Goal: Information Seeking & Learning: Learn about a topic

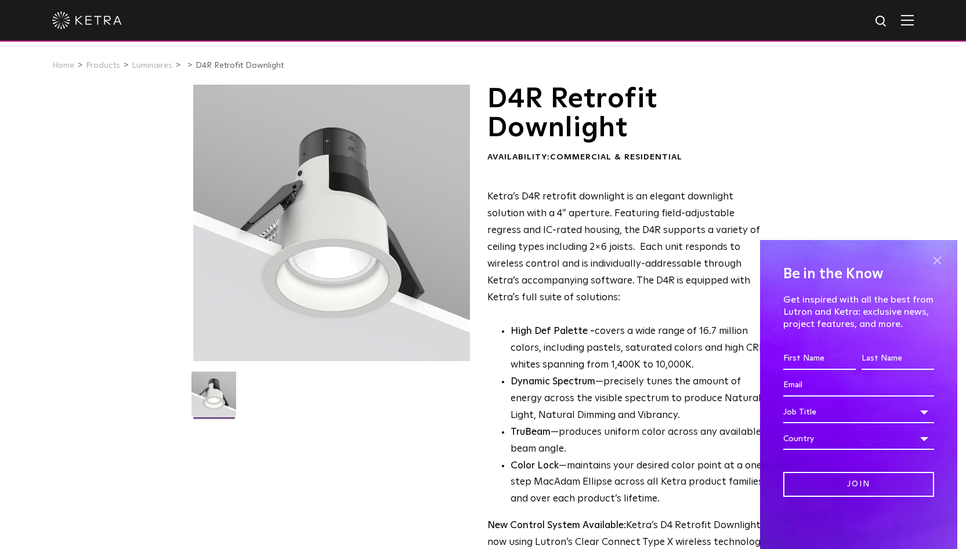
click at [939, 263] on span at bounding box center [936, 260] width 17 height 17
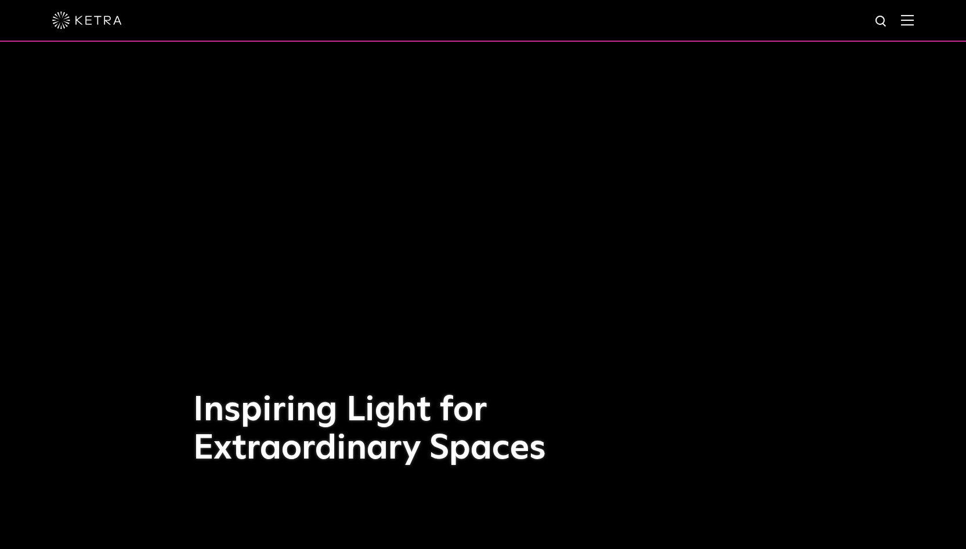
click at [914, 20] on img at bounding box center [907, 20] width 13 height 11
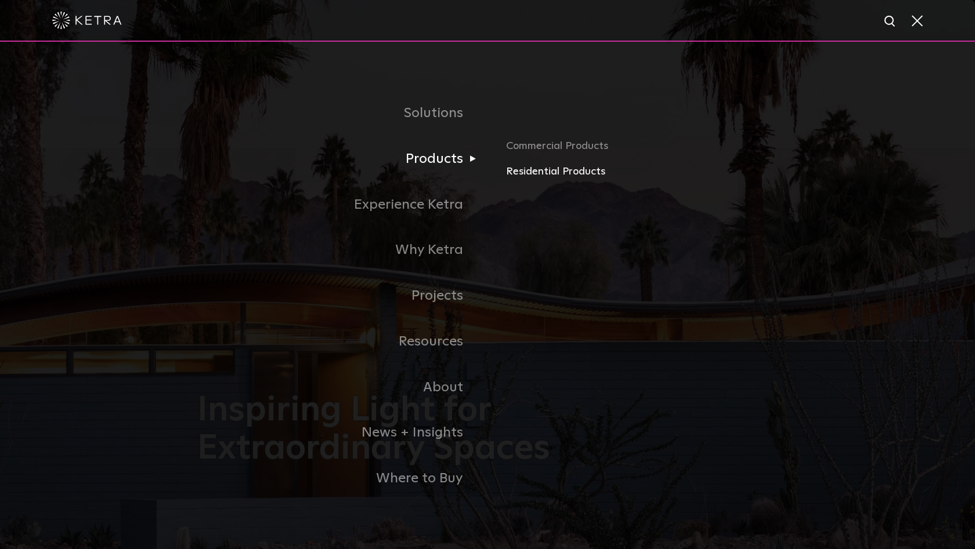
click at [543, 172] on link "Residential Products" at bounding box center [642, 172] width 272 height 17
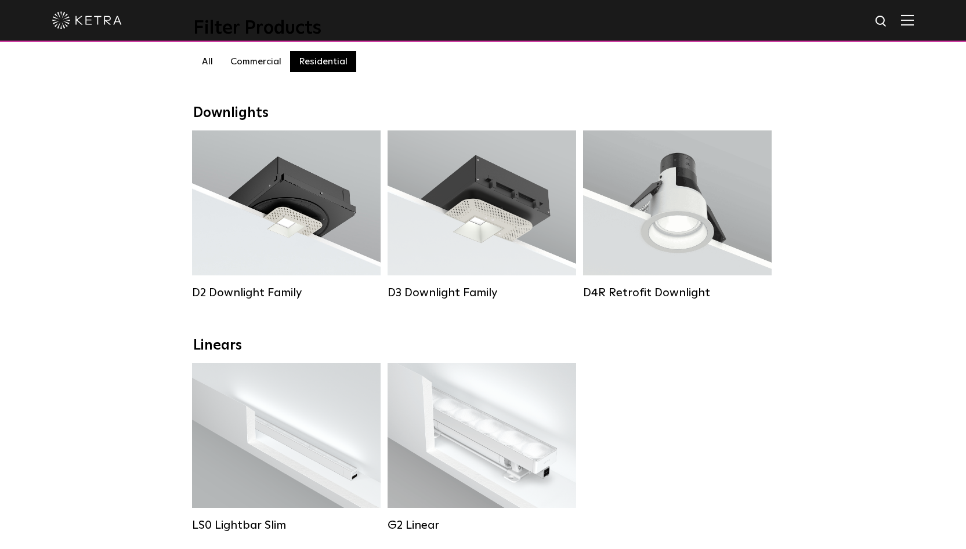
scroll to position [115, 0]
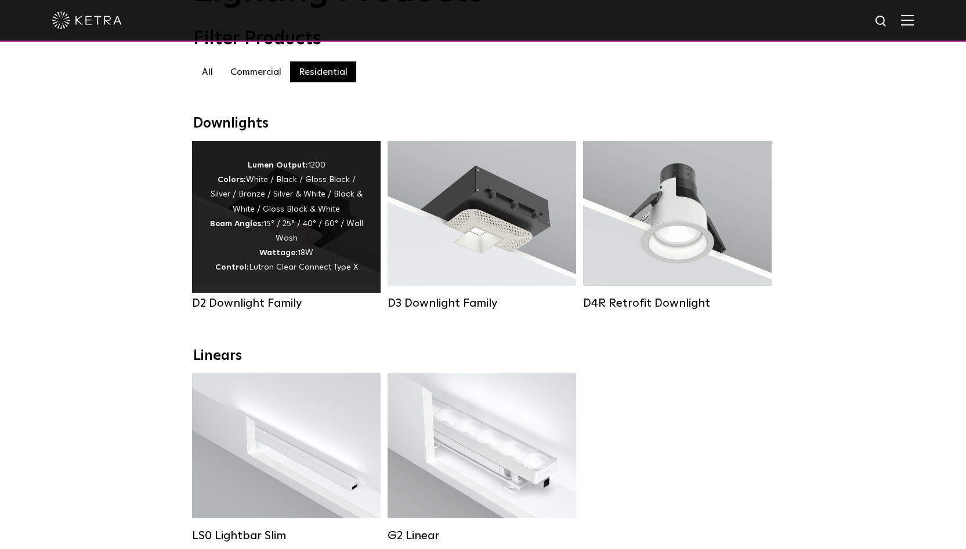
click at [296, 238] on div "Lumen Output: 1200 Colors: White / Black / Gloss Black / Silver / Bronze / Silv…" at bounding box center [286, 216] width 154 height 117
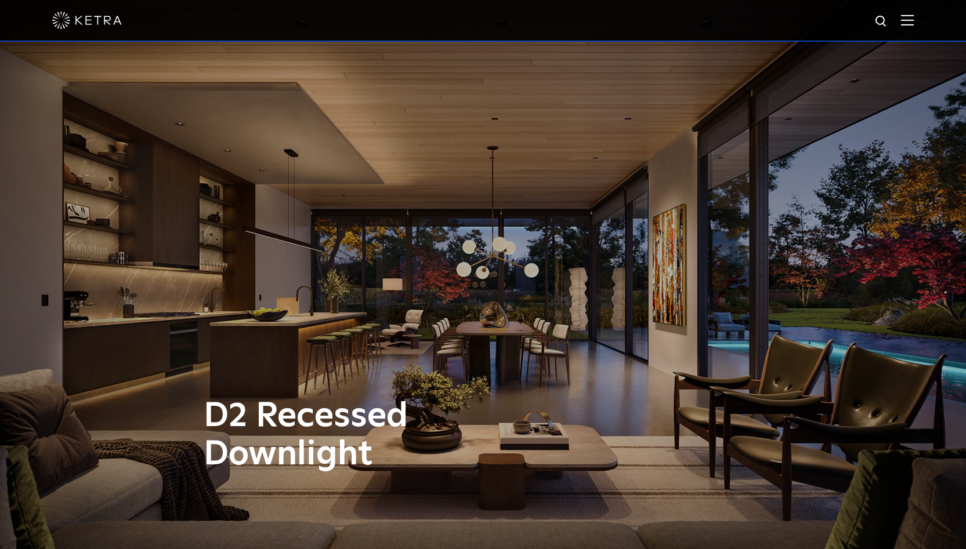
click at [914, 21] on img at bounding box center [907, 20] width 13 height 11
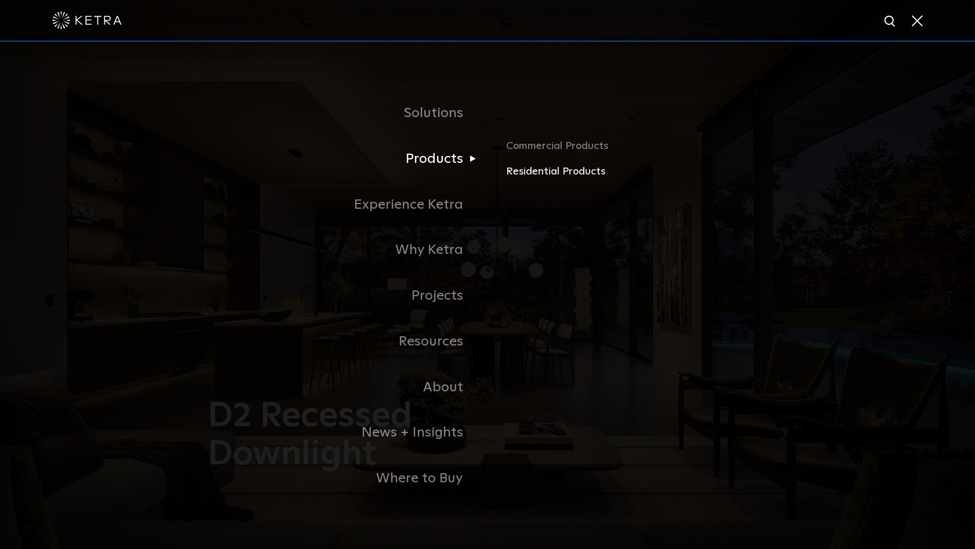
click at [534, 176] on link "Residential Products" at bounding box center [642, 172] width 272 height 17
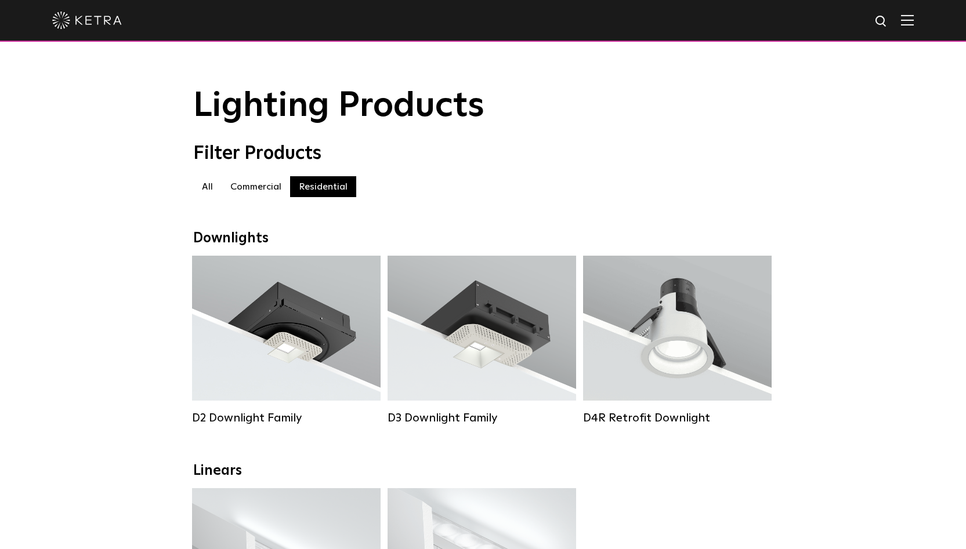
click at [254, 188] on label "Commercial" at bounding box center [256, 186] width 68 height 21
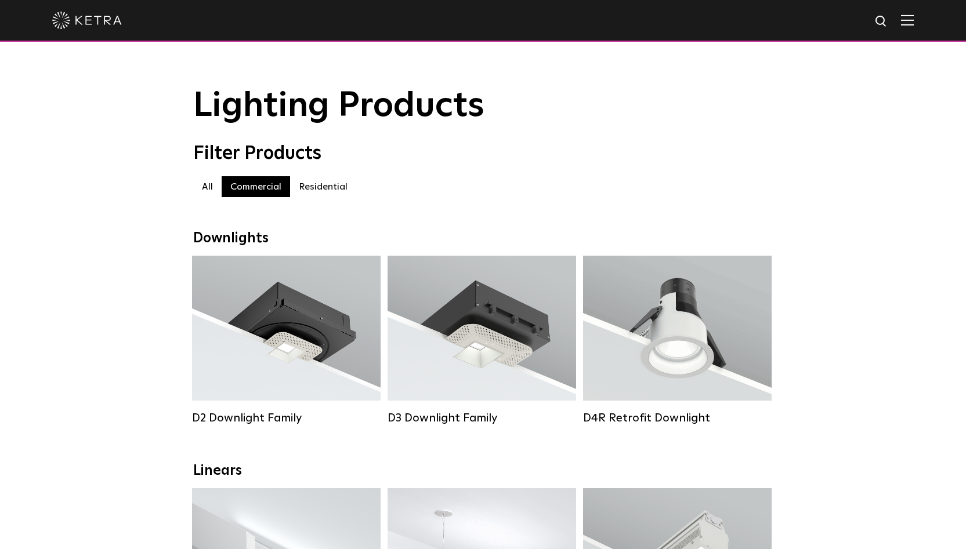
scroll to position [2, 0]
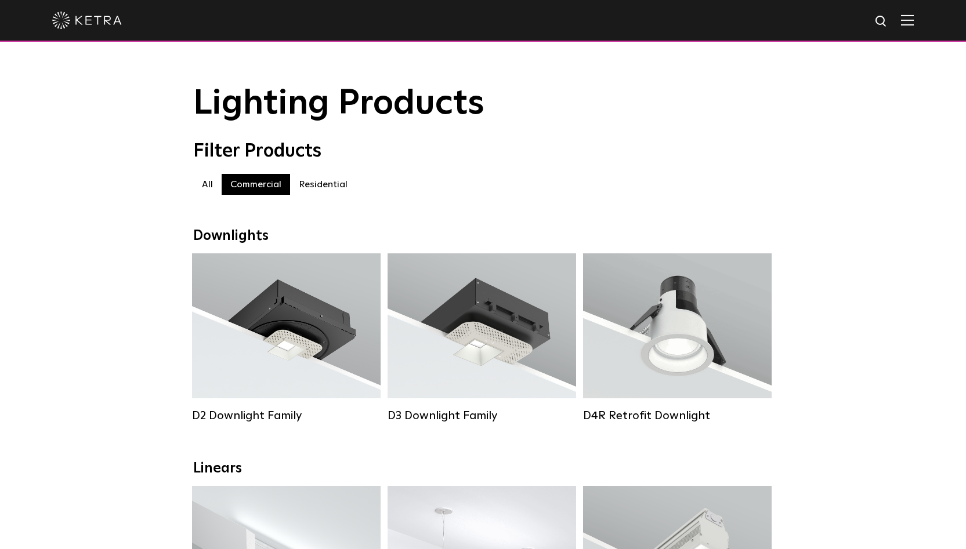
click at [277, 182] on label "Commercial" at bounding box center [256, 184] width 68 height 21
click at [205, 180] on label "All" at bounding box center [207, 184] width 28 height 21
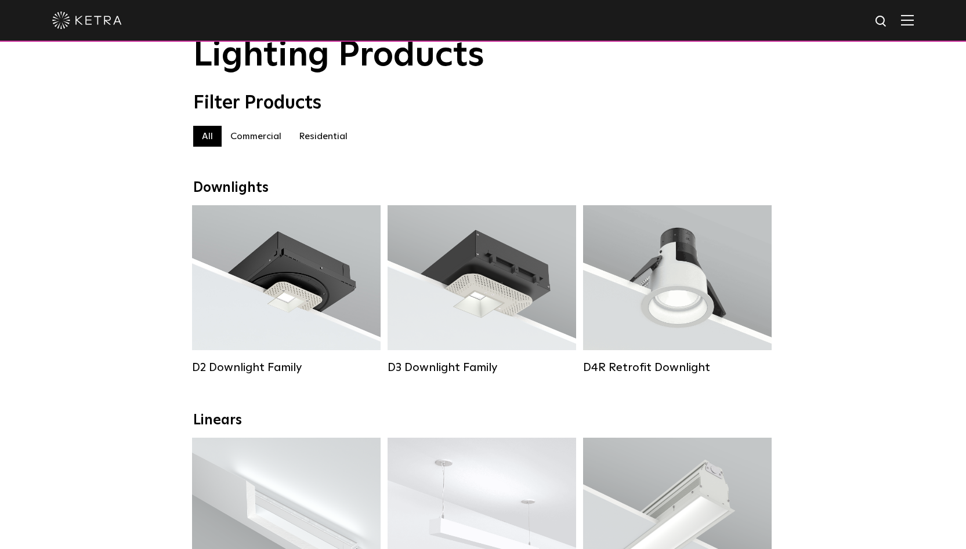
scroll to position [61, 0]
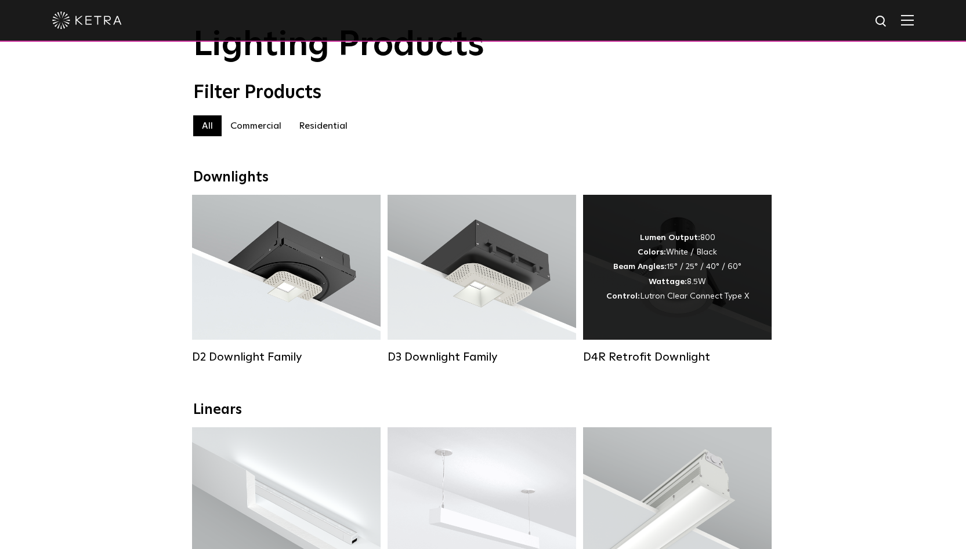
click at [678, 289] on div "Lumen Output: 800 Colors: White / Black Beam Angles: 15° / 25° / 40° / 60° Watt…" at bounding box center [677, 267] width 143 height 73
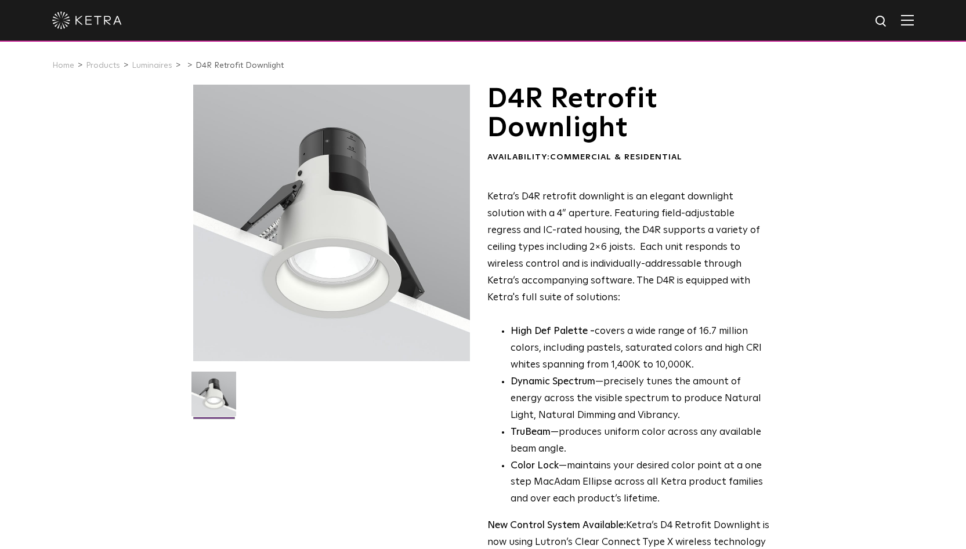
click at [914, 20] on img at bounding box center [907, 20] width 13 height 11
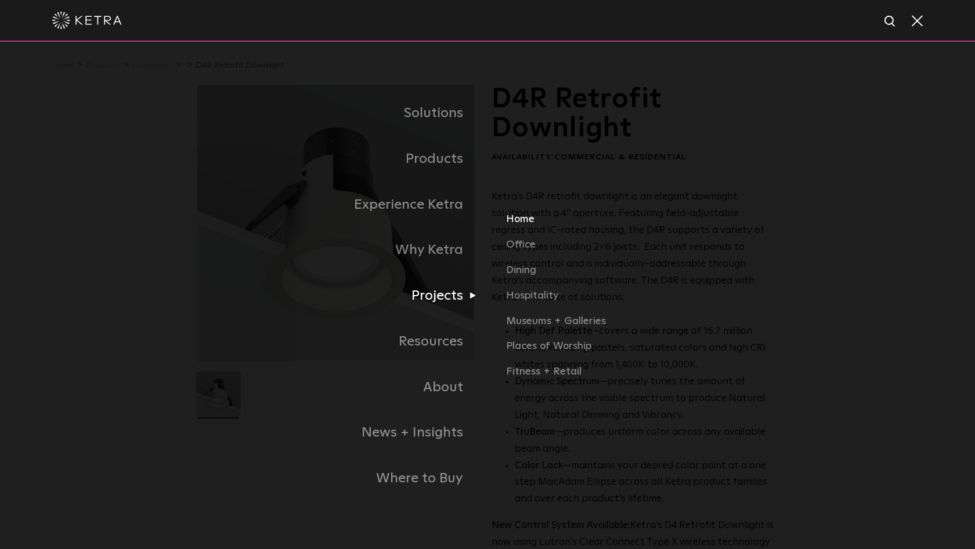
click at [521, 219] on link "Home" at bounding box center [642, 225] width 272 height 26
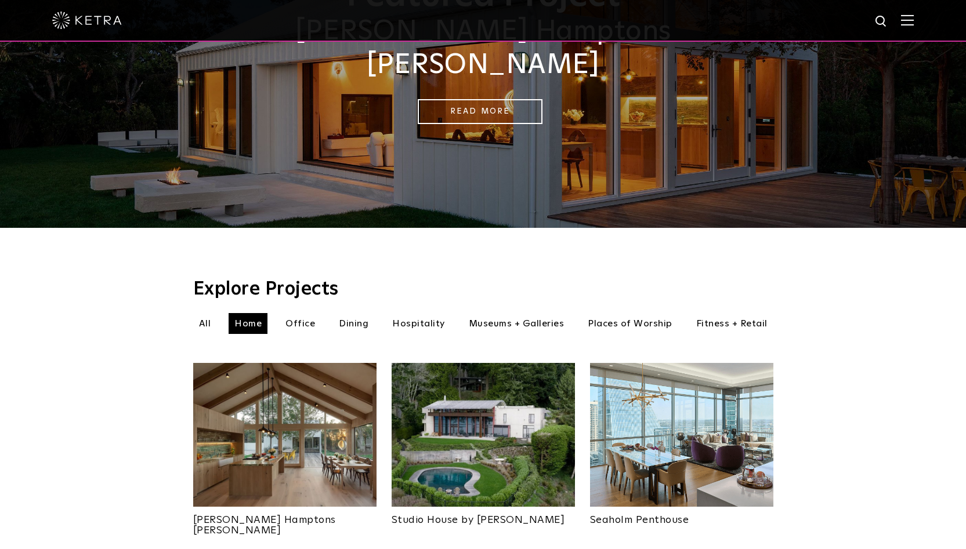
scroll to position [250, 0]
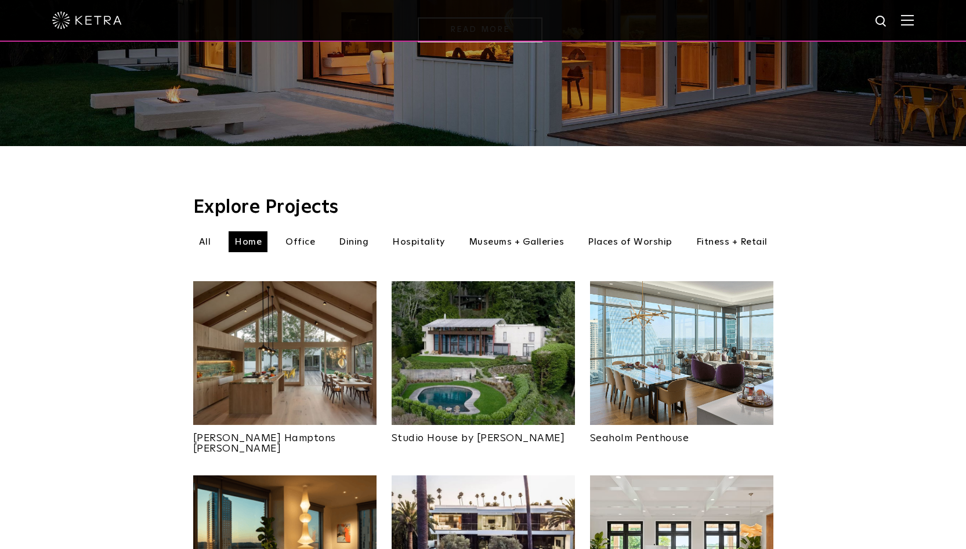
click at [272, 346] on img at bounding box center [284, 353] width 183 height 144
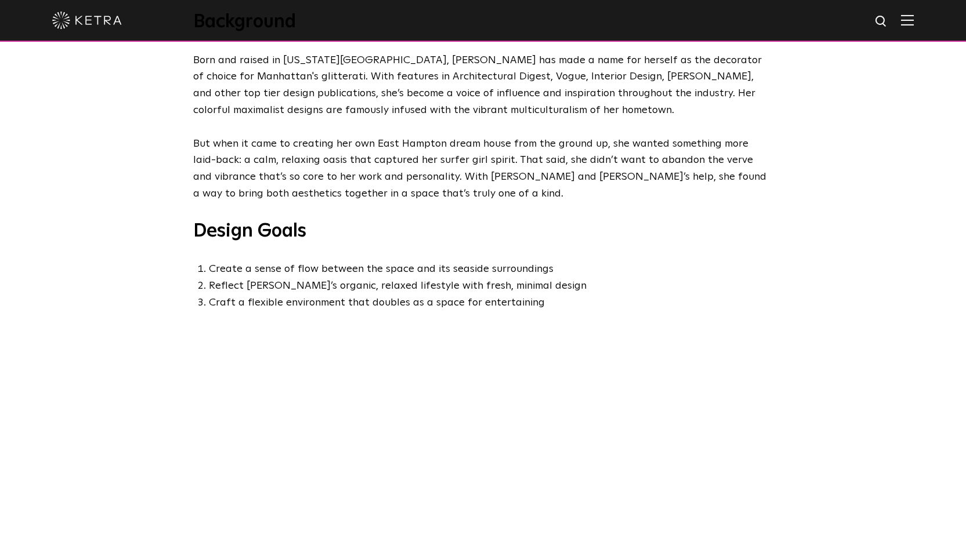
scroll to position [648, 0]
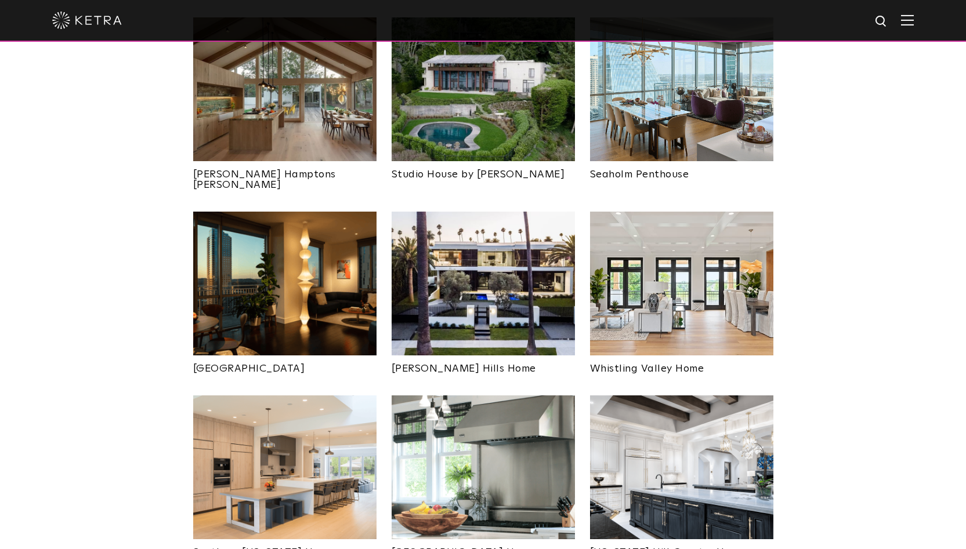
scroll to position [563, 0]
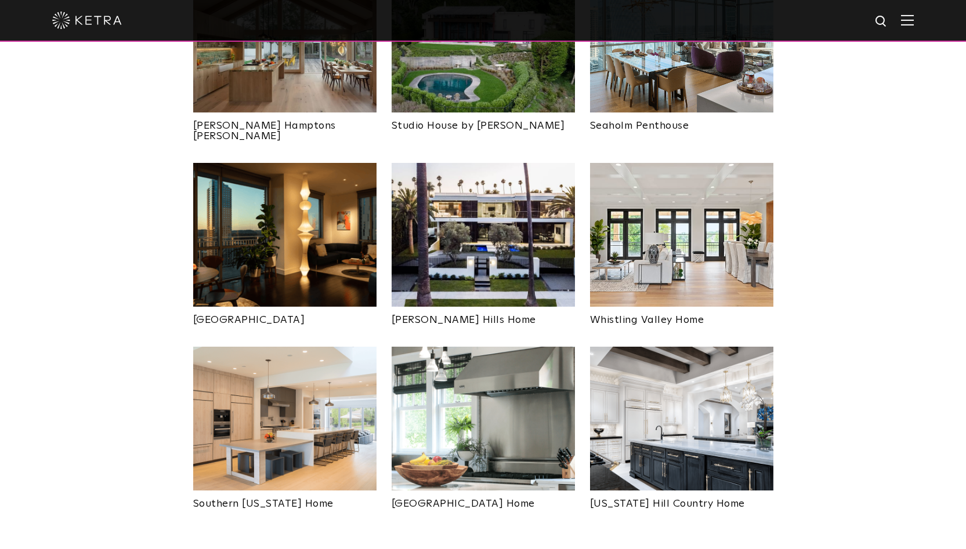
click at [666, 407] on img at bounding box center [681, 419] width 183 height 144
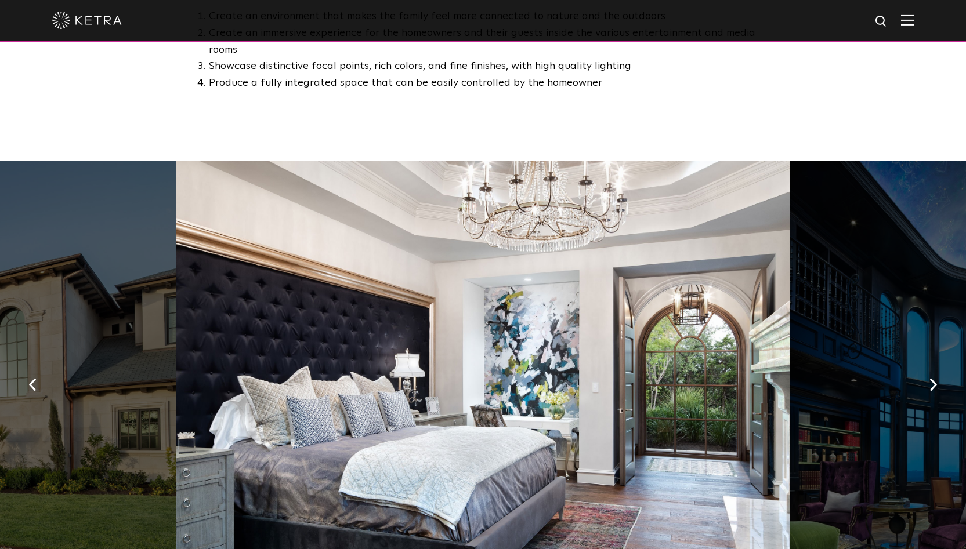
scroll to position [823, 0]
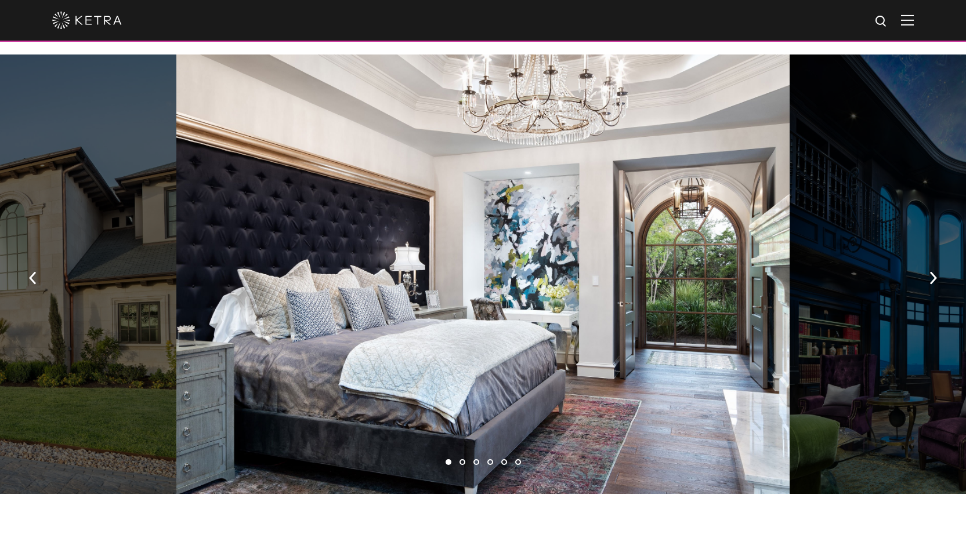
click at [462, 459] on li "2" at bounding box center [462, 462] width 6 height 6
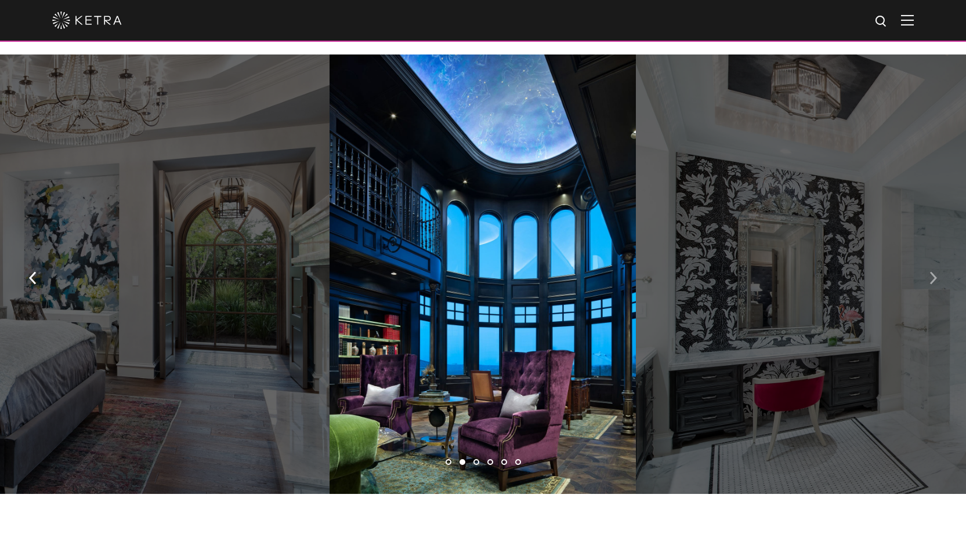
click at [933, 272] on img "button" at bounding box center [933, 278] width 8 height 13
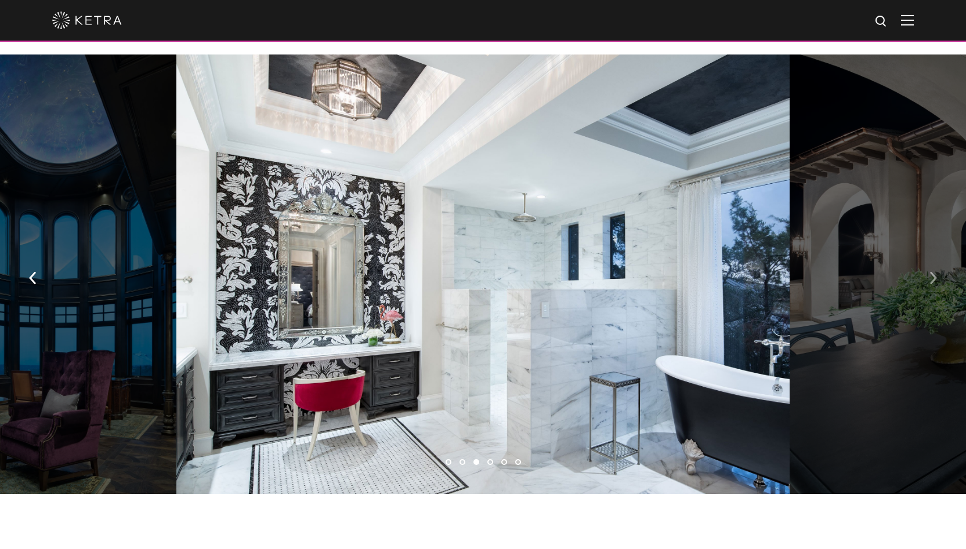
click at [933, 272] on img "button" at bounding box center [933, 278] width 8 height 13
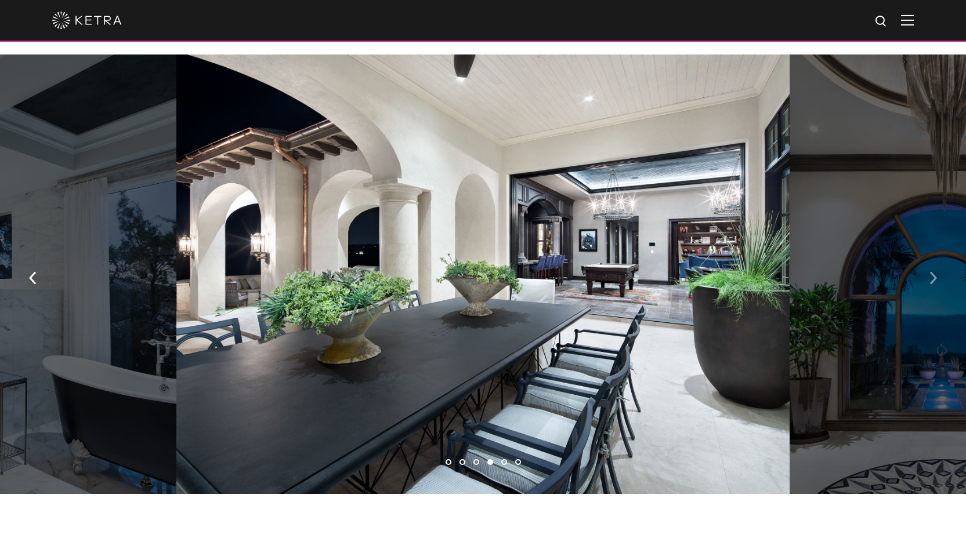
click at [933, 272] on img "button" at bounding box center [933, 278] width 8 height 13
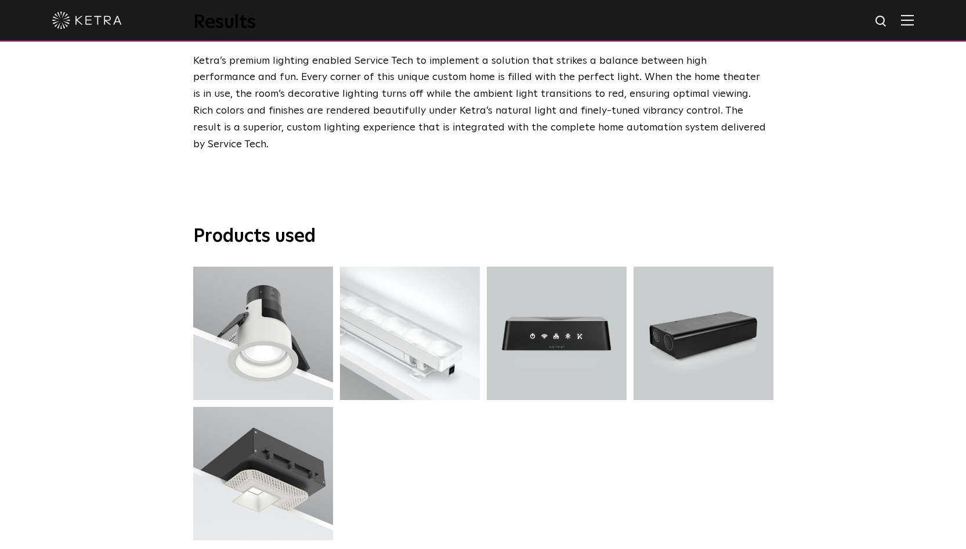
scroll to position [2231, 0]
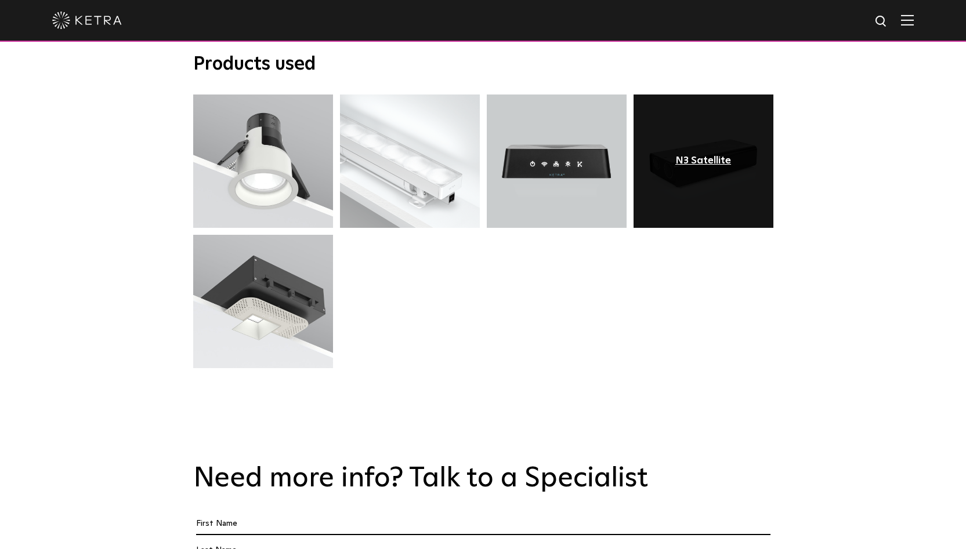
click at [707, 155] on div "N3 Satellite" at bounding box center [703, 161] width 56 height 12
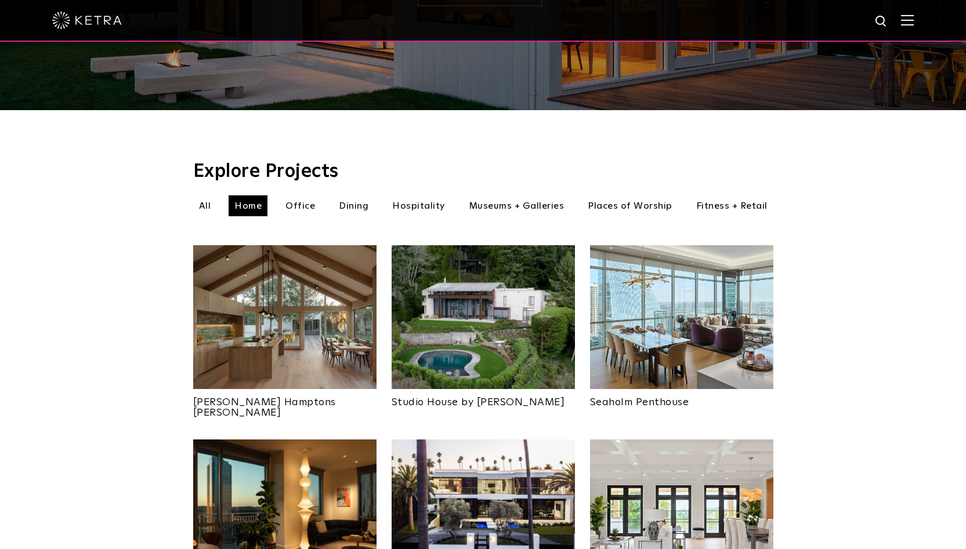
scroll to position [288, 0]
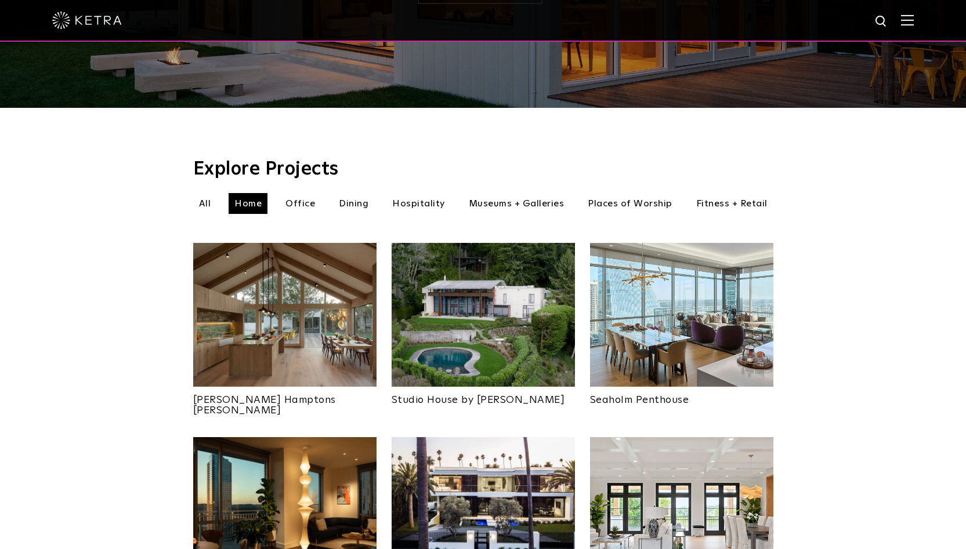
click at [473, 297] on img at bounding box center [483, 315] width 183 height 144
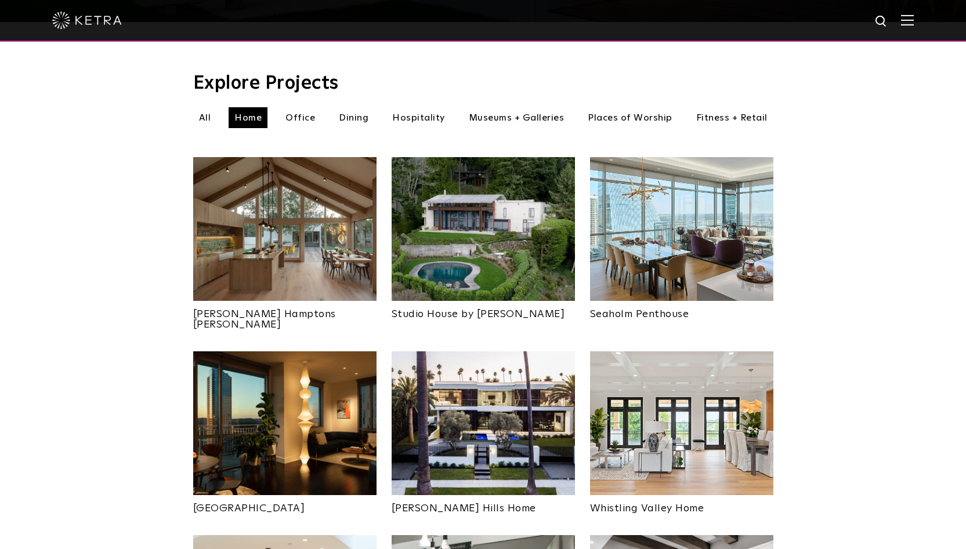
scroll to position [377, 0]
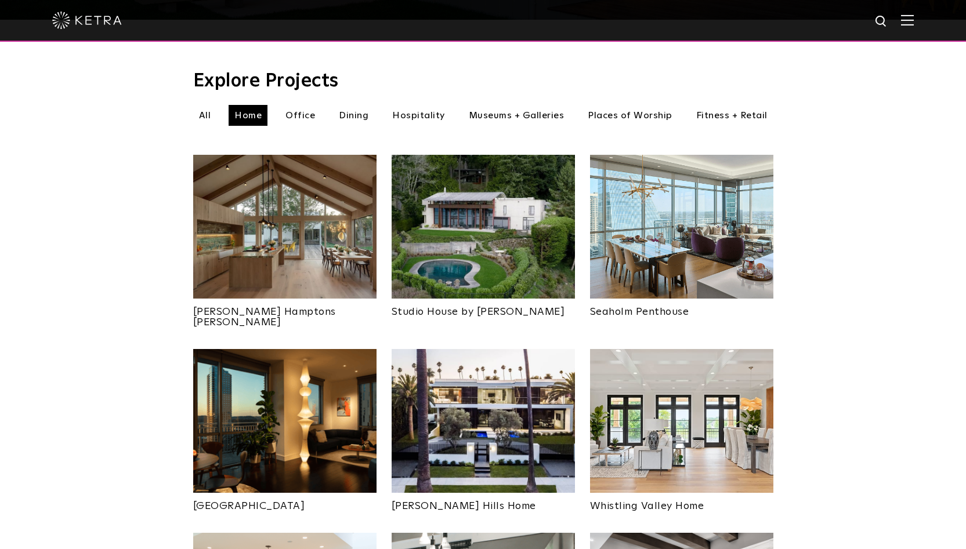
click at [669, 397] on img at bounding box center [681, 421] width 183 height 144
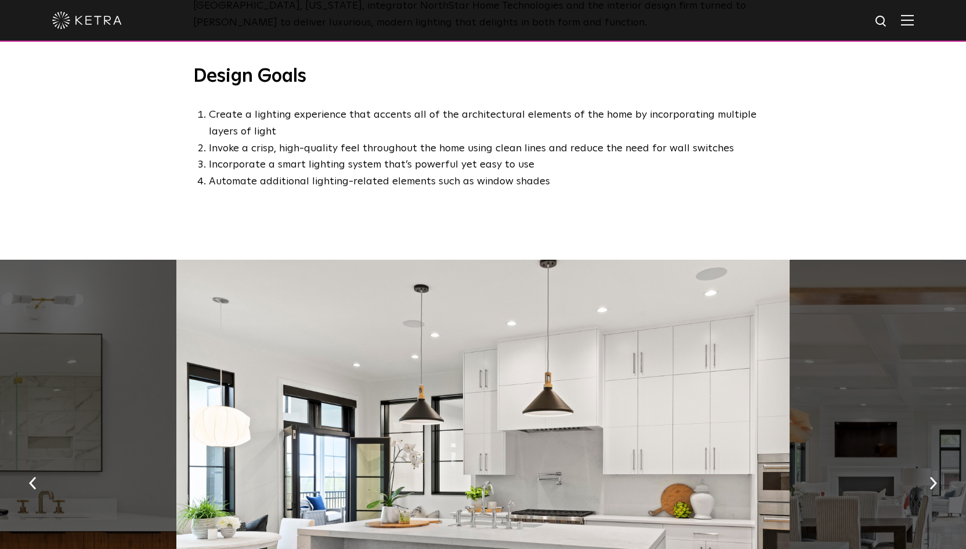
scroll to position [756, 0]
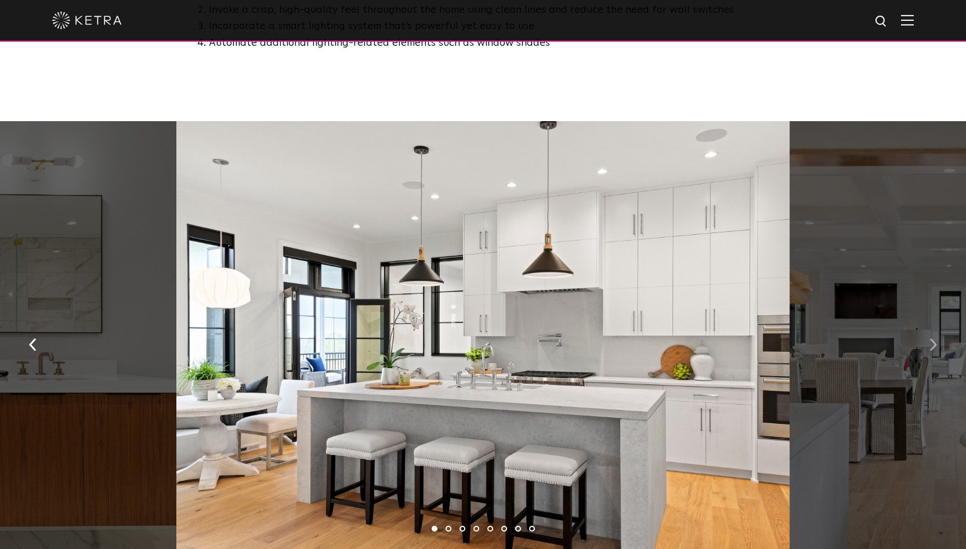
click at [936, 338] on img "button" at bounding box center [933, 344] width 8 height 13
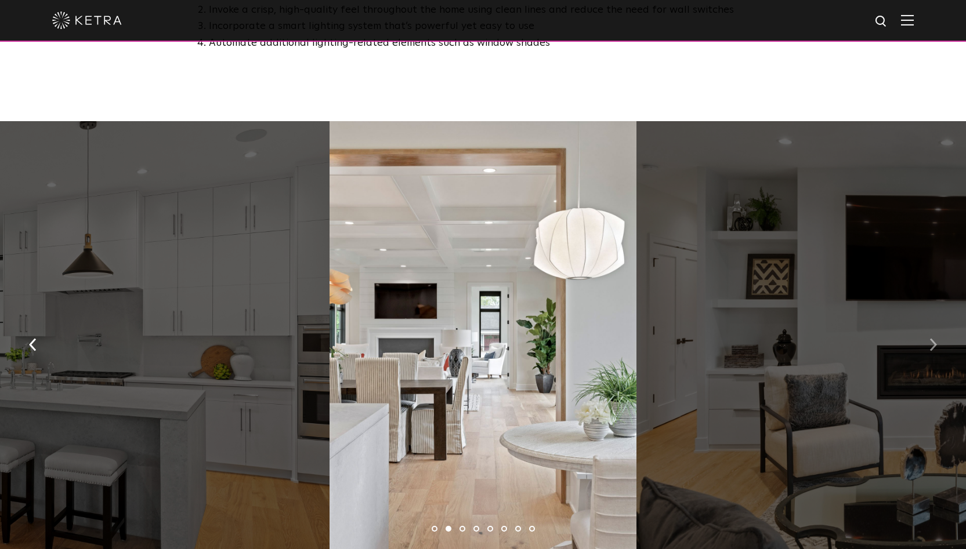
click at [936, 338] on img "button" at bounding box center [933, 344] width 8 height 13
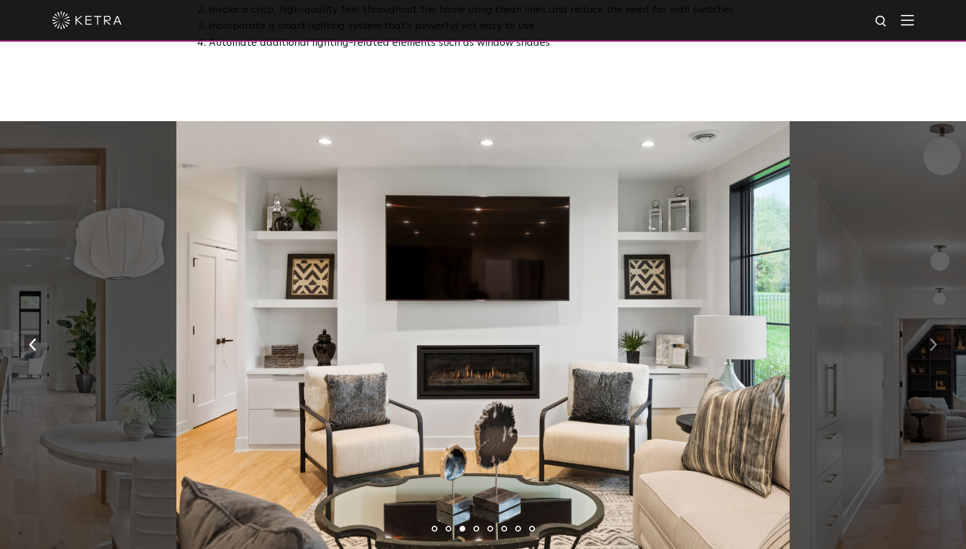
click at [936, 338] on img "button" at bounding box center [933, 344] width 8 height 13
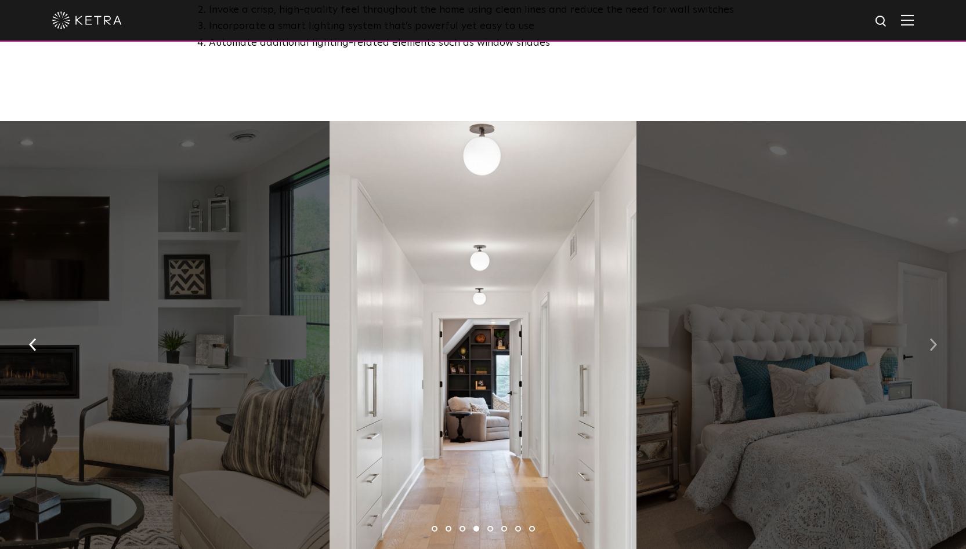
click at [936, 338] on img "button" at bounding box center [933, 344] width 8 height 13
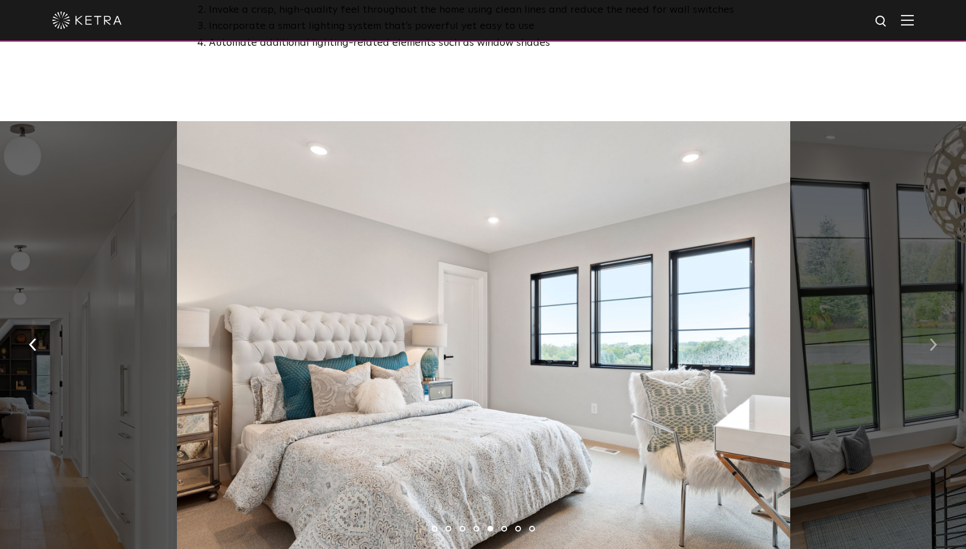
click at [936, 338] on img "button" at bounding box center [933, 344] width 8 height 13
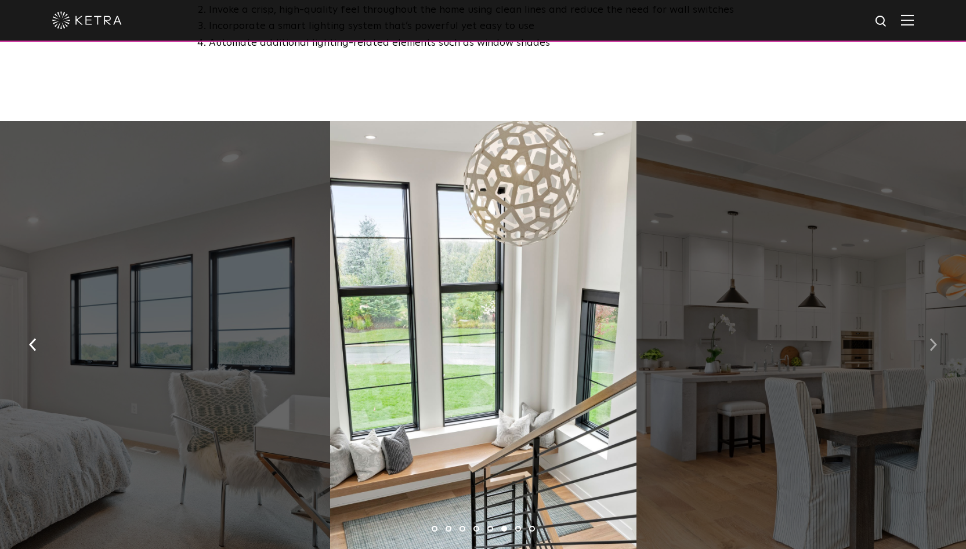
click at [936, 338] on img "button" at bounding box center [933, 344] width 8 height 13
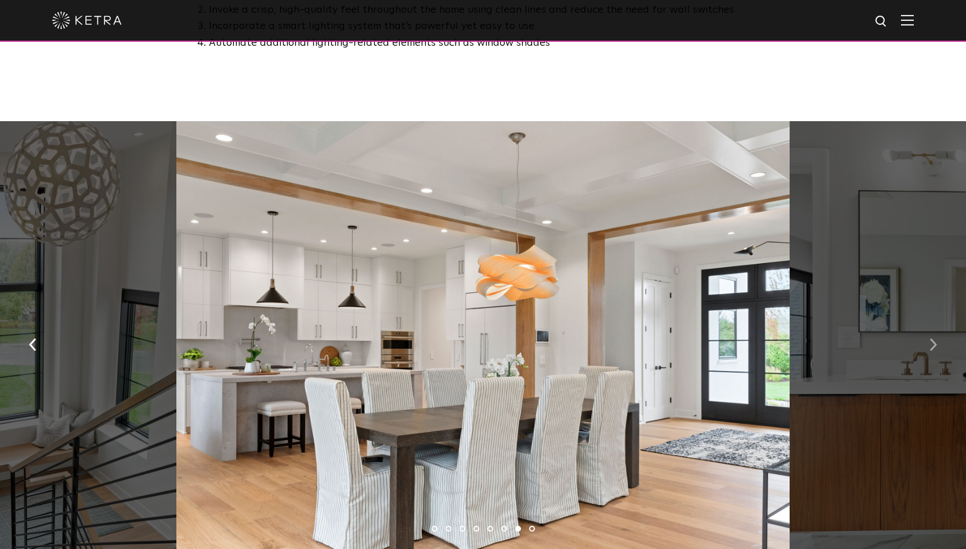
click at [936, 338] on img "button" at bounding box center [933, 344] width 8 height 13
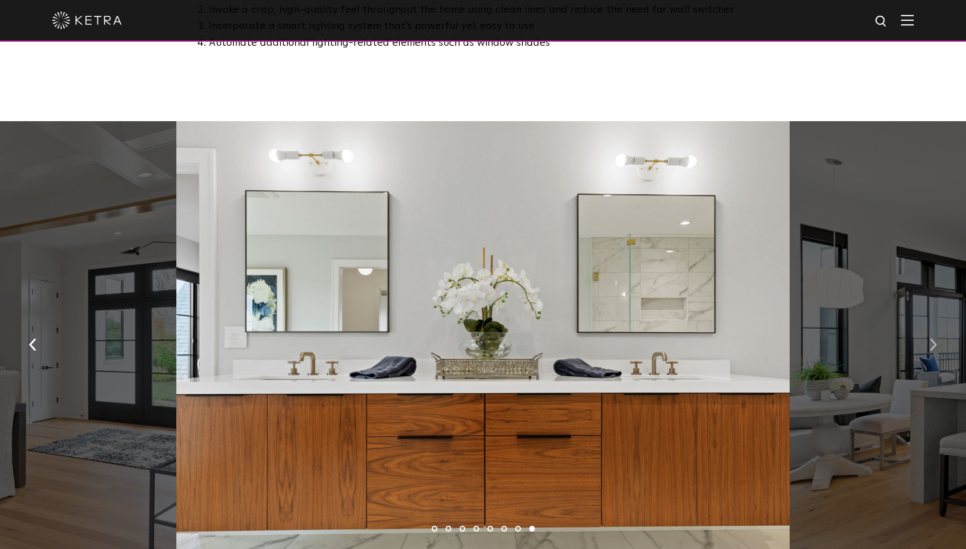
click at [936, 338] on img "button" at bounding box center [933, 344] width 8 height 13
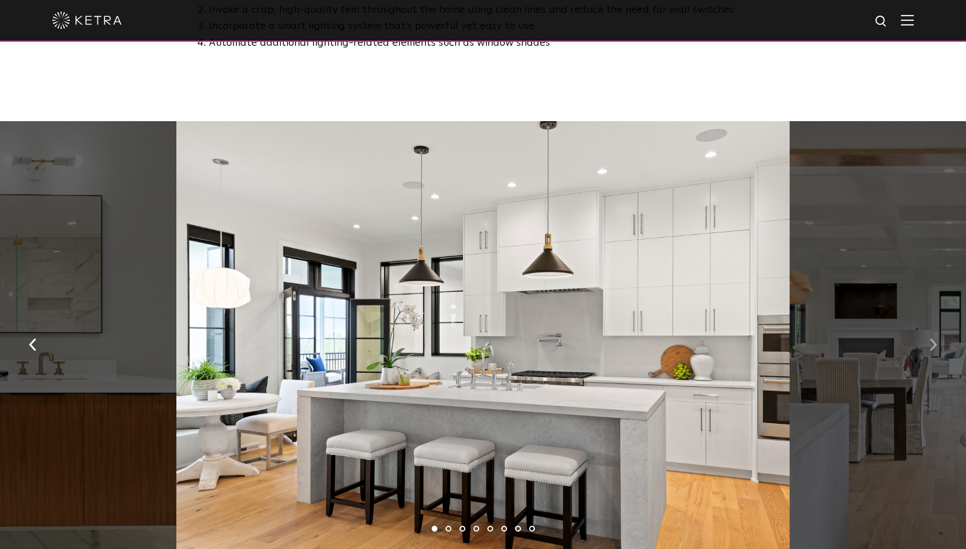
click at [936, 338] on img "button" at bounding box center [933, 344] width 8 height 13
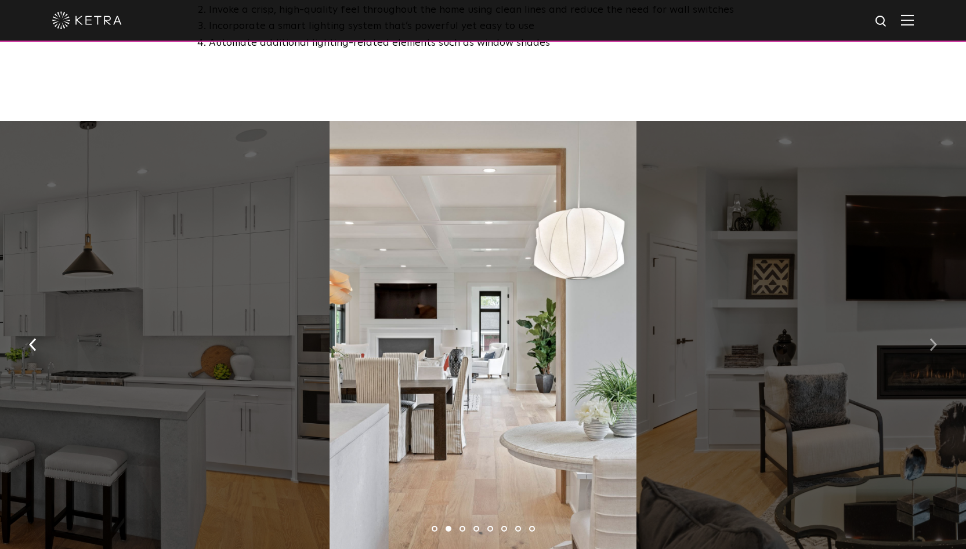
click at [936, 338] on img "button" at bounding box center [933, 344] width 8 height 13
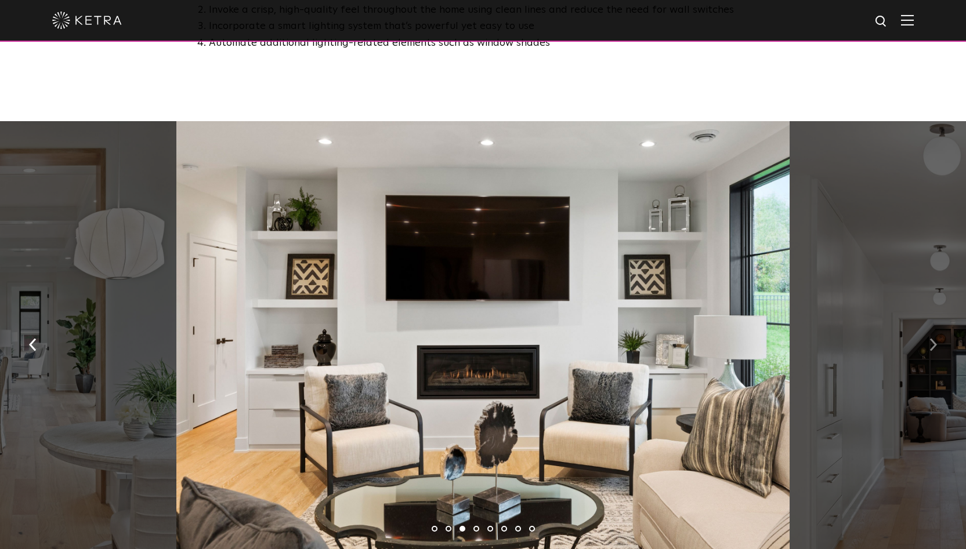
click at [936, 338] on img "button" at bounding box center [933, 344] width 8 height 13
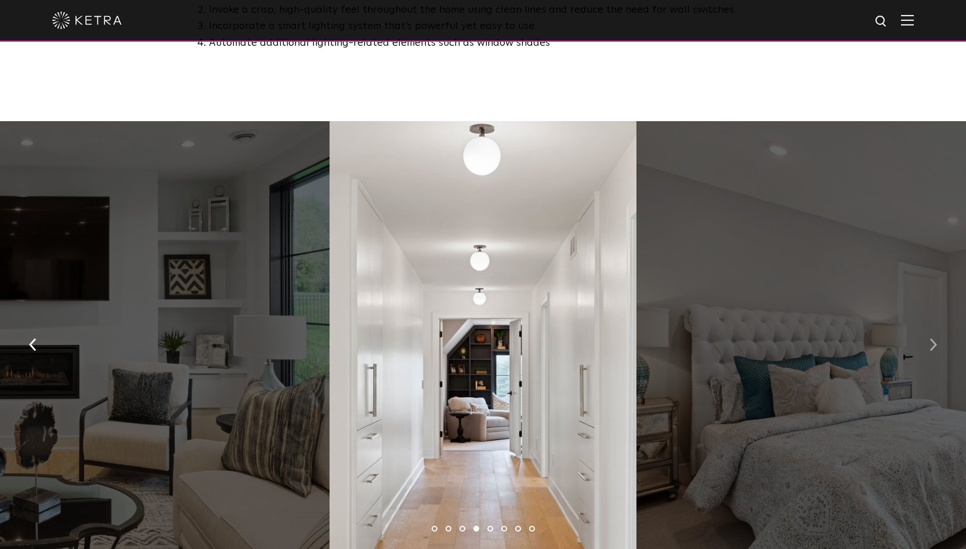
click at [934, 338] on img "button" at bounding box center [933, 344] width 8 height 13
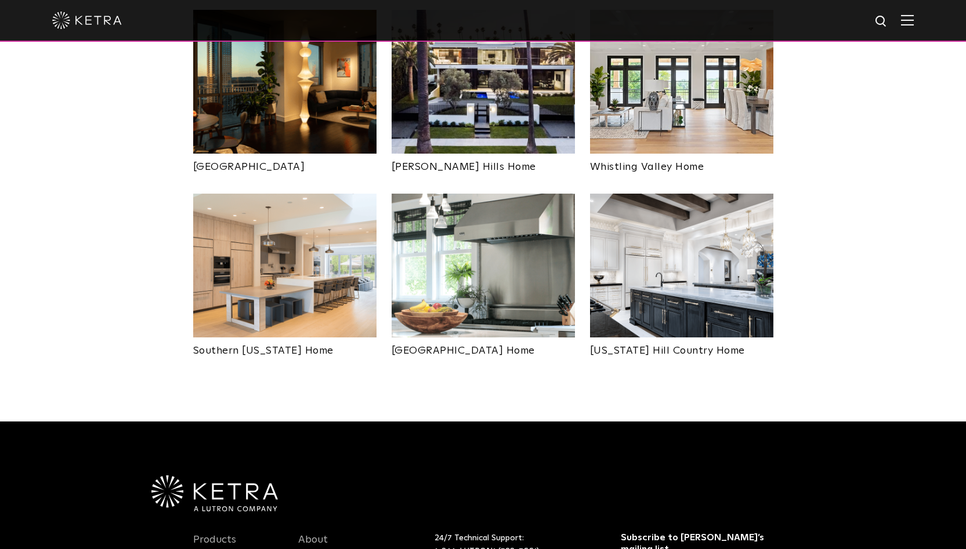
scroll to position [718, 0]
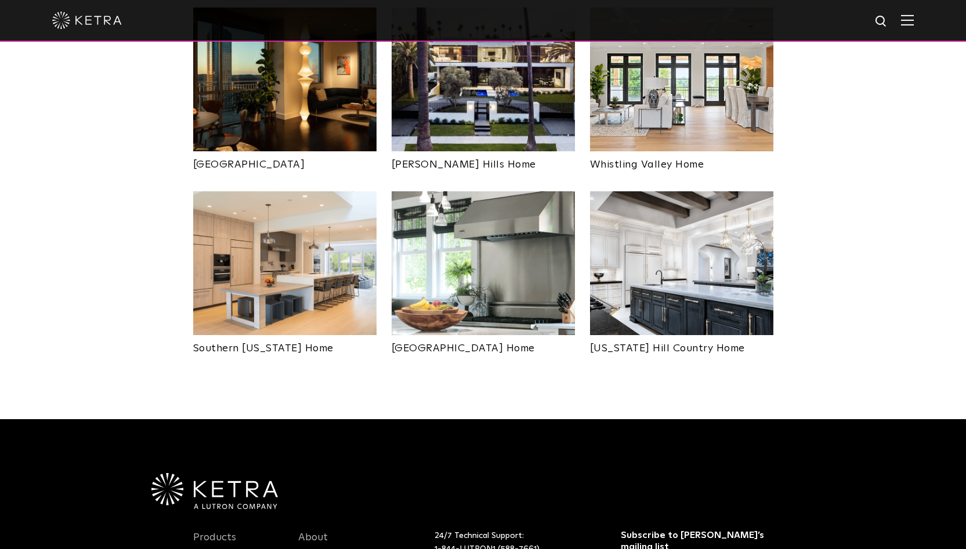
click at [297, 256] on img at bounding box center [284, 263] width 183 height 144
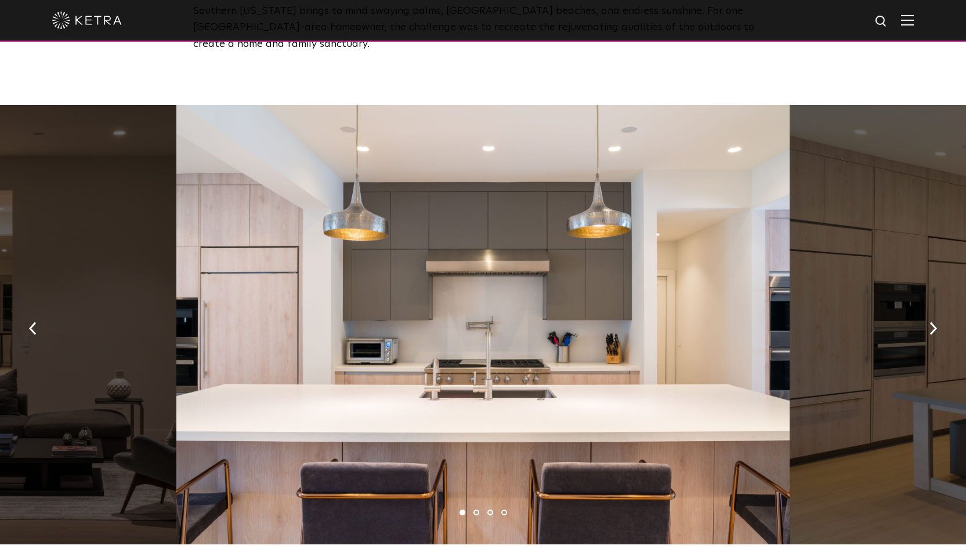
scroll to position [528, 0]
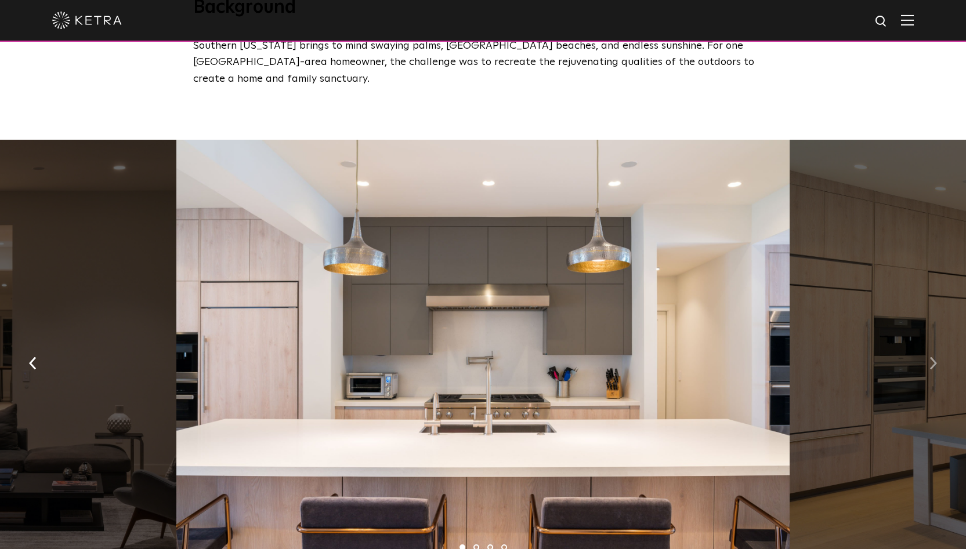
click at [933, 357] on img "button" at bounding box center [933, 363] width 8 height 13
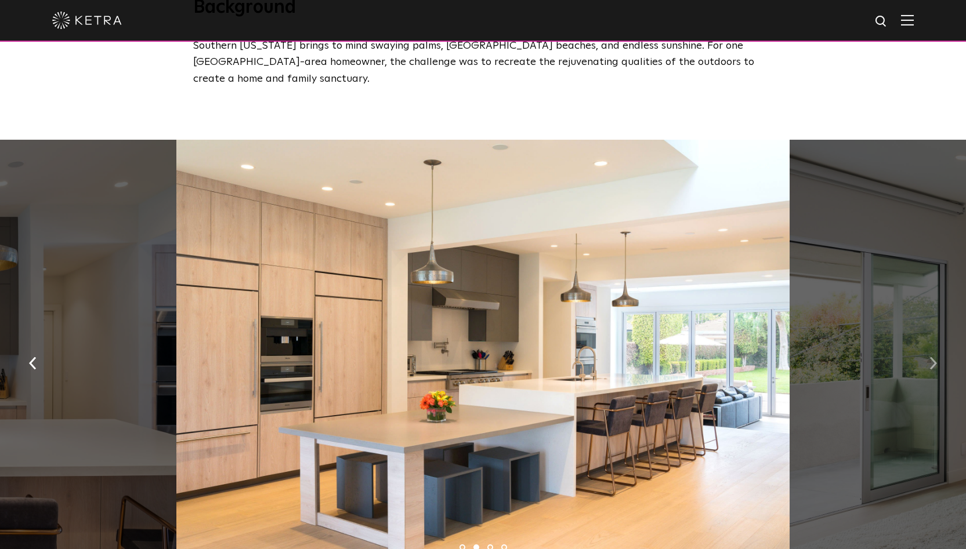
click at [933, 357] on img "button" at bounding box center [933, 363] width 8 height 13
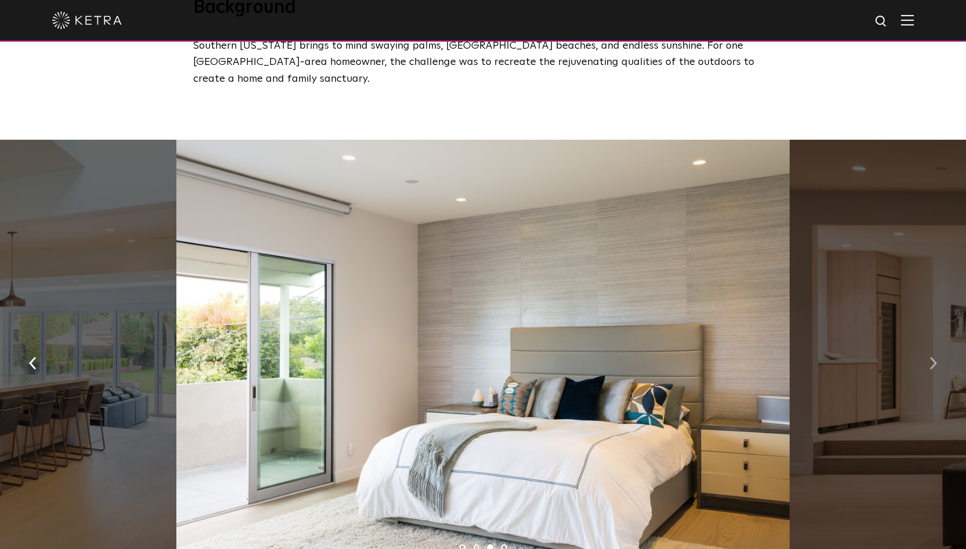
click at [932, 357] on img "button" at bounding box center [933, 363] width 8 height 13
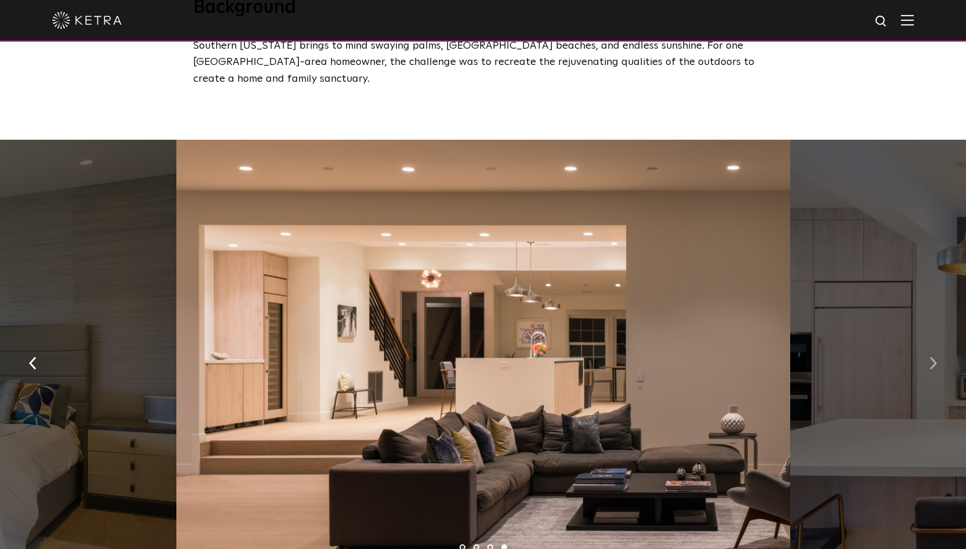
click at [932, 357] on img "button" at bounding box center [933, 363] width 8 height 13
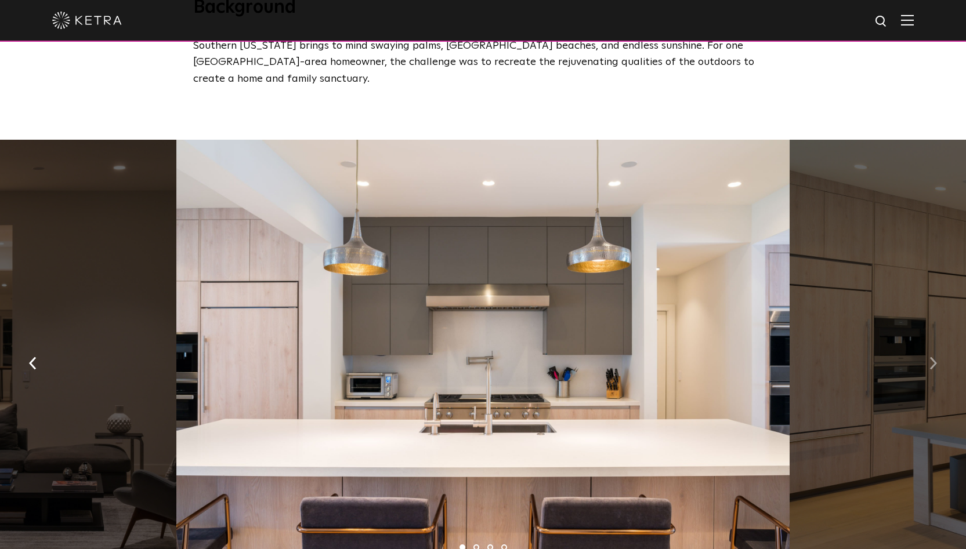
click at [932, 357] on img "button" at bounding box center [933, 363] width 8 height 13
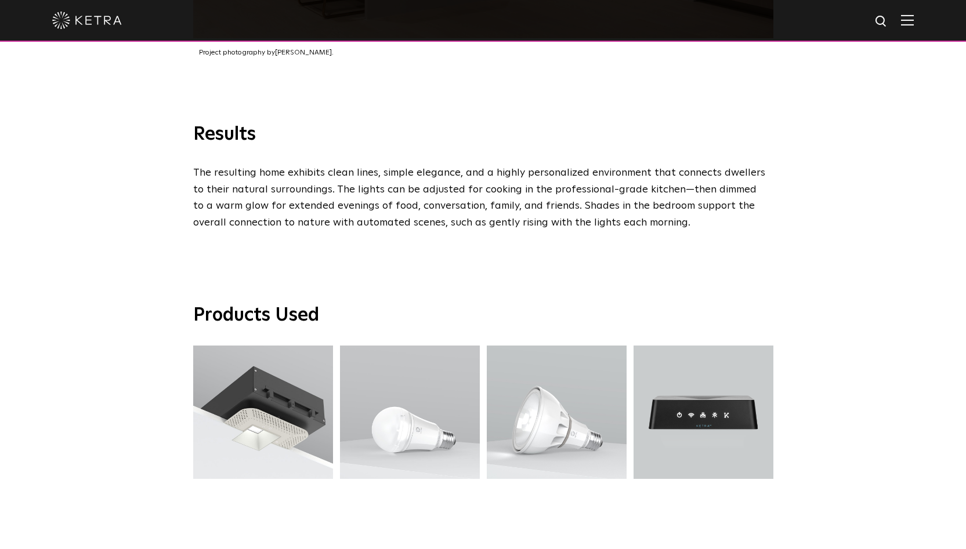
scroll to position [1850, 0]
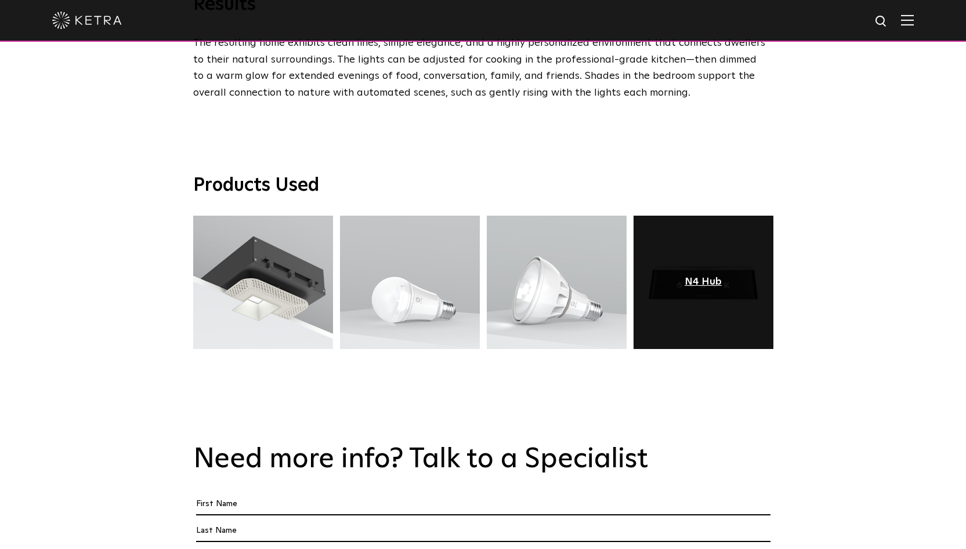
click at [705, 277] on div "N4 Hub" at bounding box center [703, 283] width 37 height 12
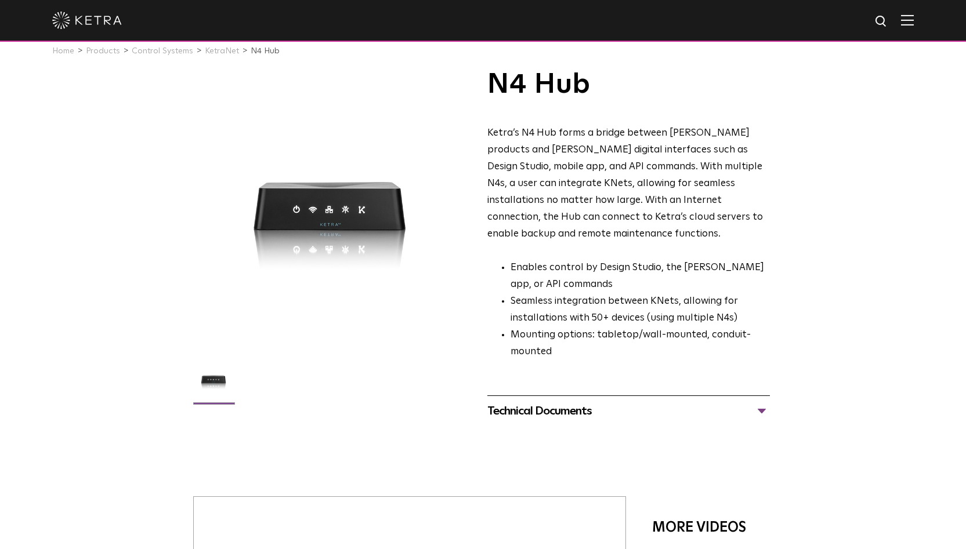
scroll to position [52, 0]
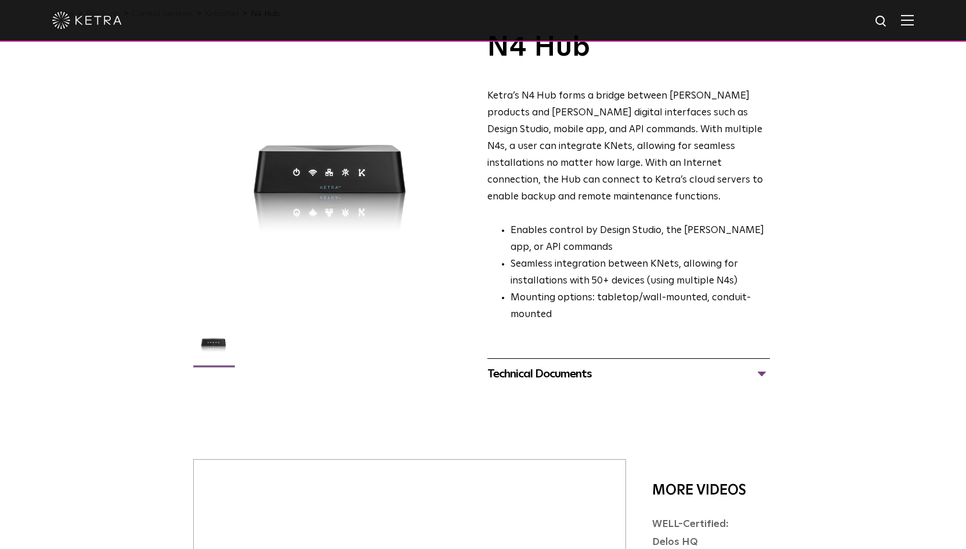
click at [762, 365] on div "Technical Documents" at bounding box center [628, 374] width 283 height 19
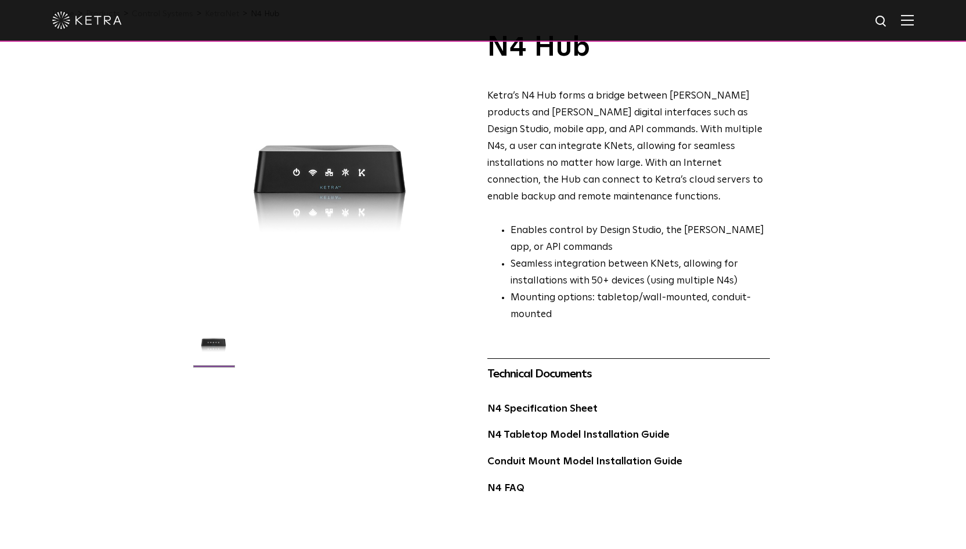
scroll to position [0, 0]
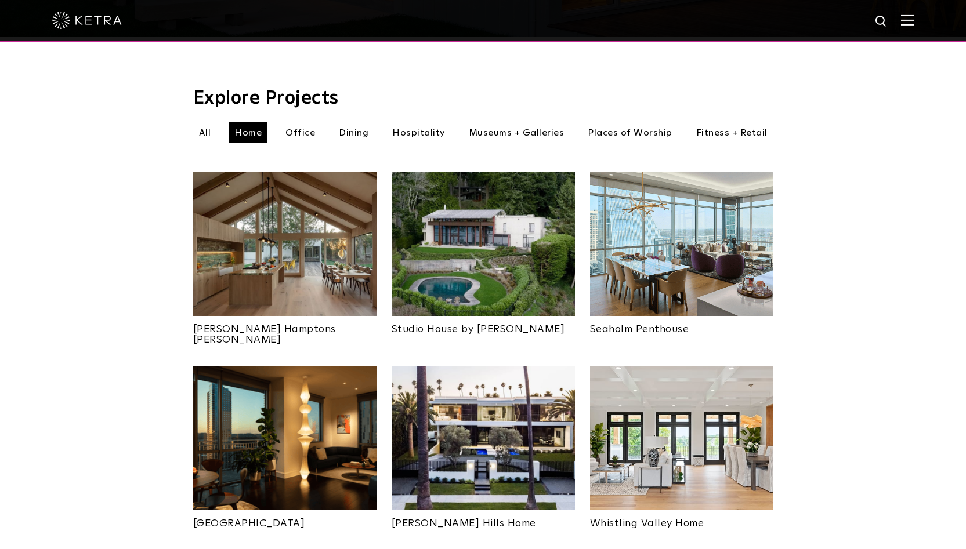
scroll to position [361, 0]
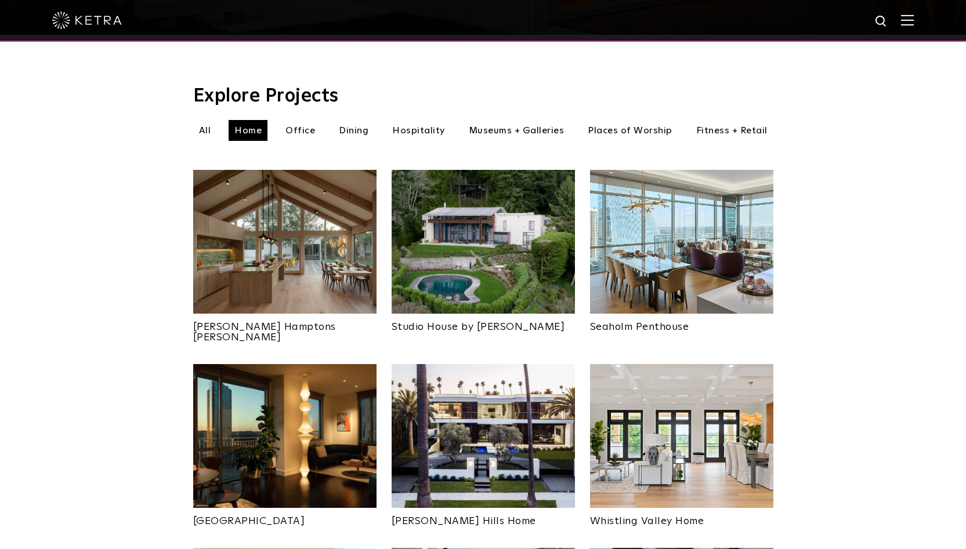
click at [703, 253] on img at bounding box center [681, 242] width 183 height 144
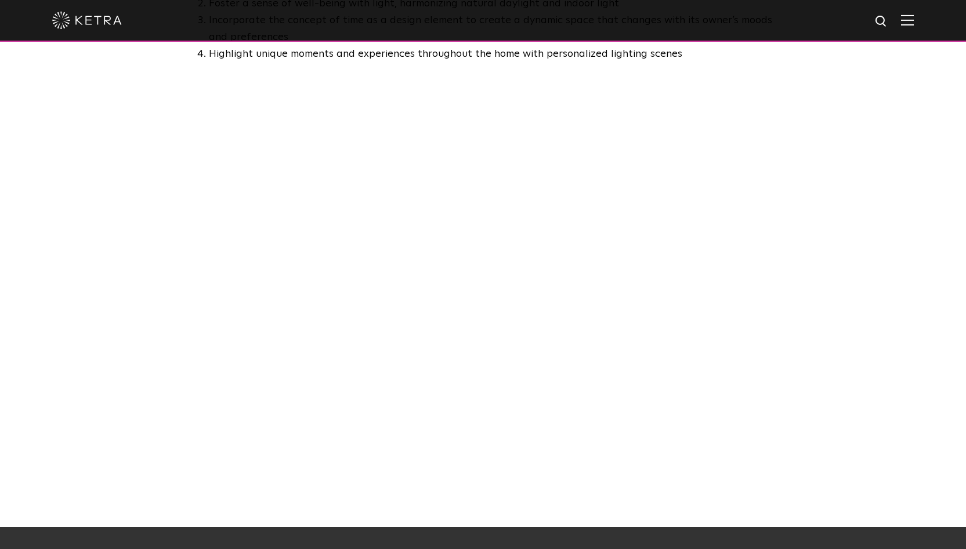
scroll to position [678, 0]
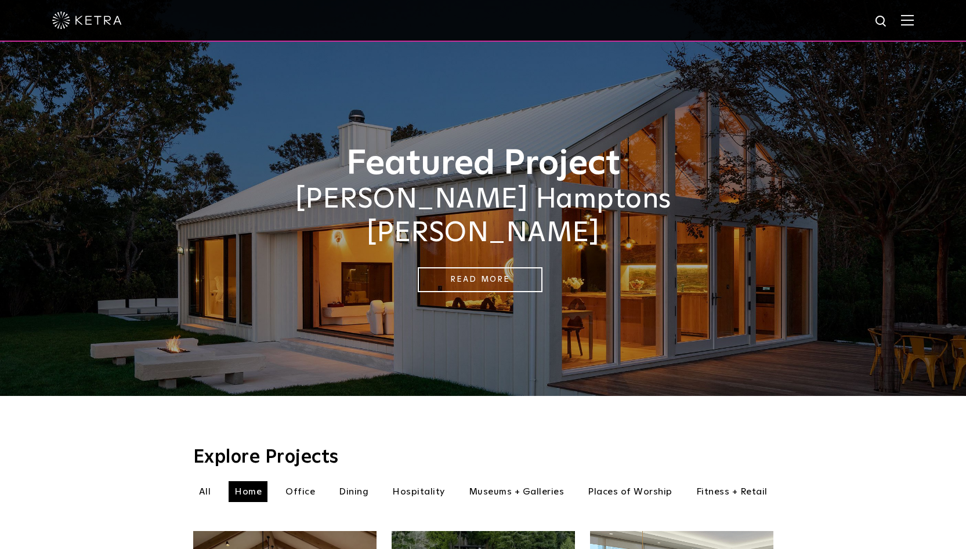
click at [914, 19] on img at bounding box center [907, 20] width 13 height 11
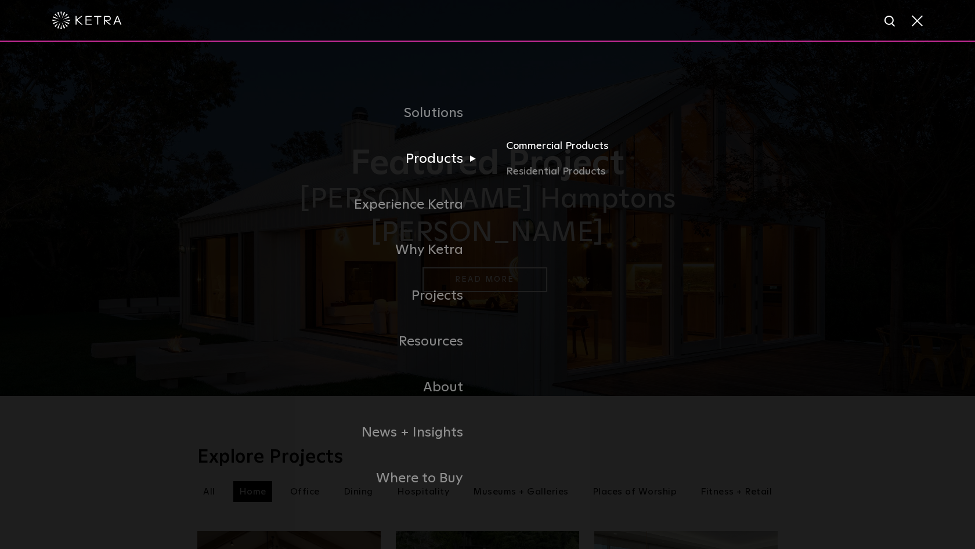
click at [553, 149] on link "Commercial Products" at bounding box center [642, 151] width 272 height 26
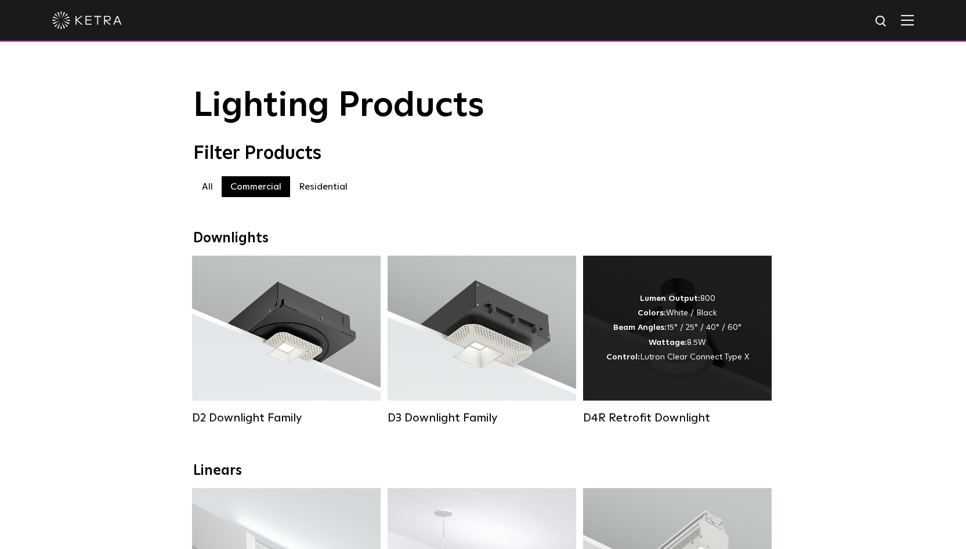
click at [692, 337] on div "Lumen Output: 800 Colors: White / Black Beam Angles: 15° / 25° / 40° / 60° Watt…" at bounding box center [677, 328] width 143 height 73
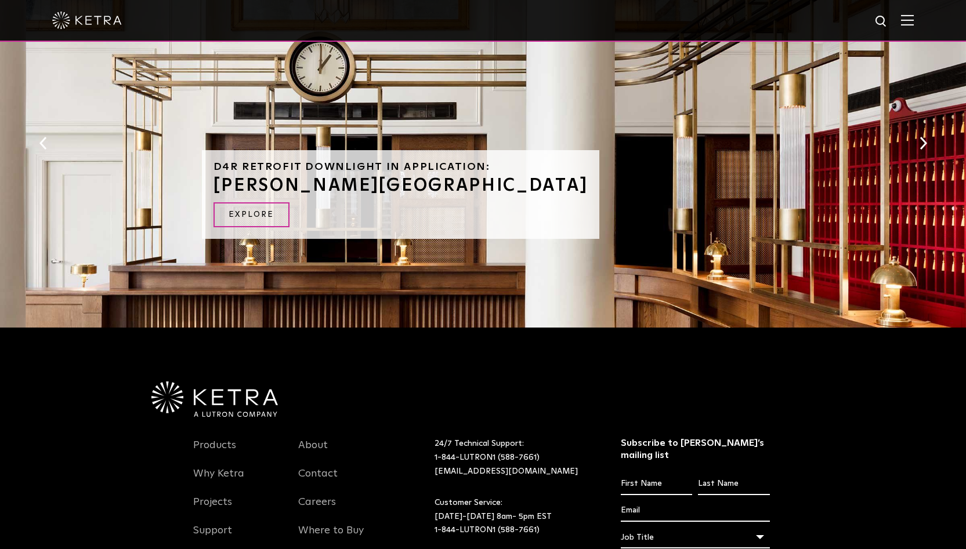
scroll to position [508, 0]
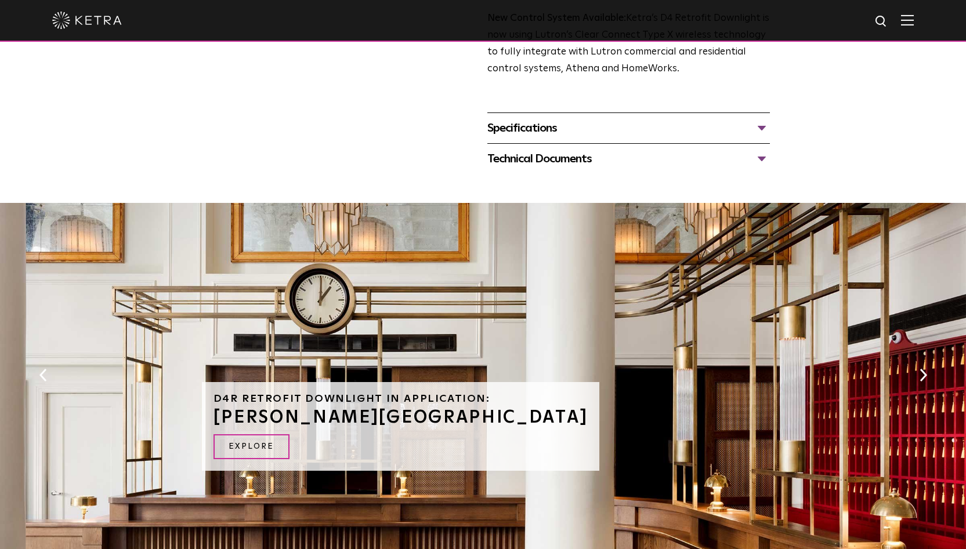
click at [925, 368] on button "Next" at bounding box center [923, 375] width 12 height 15
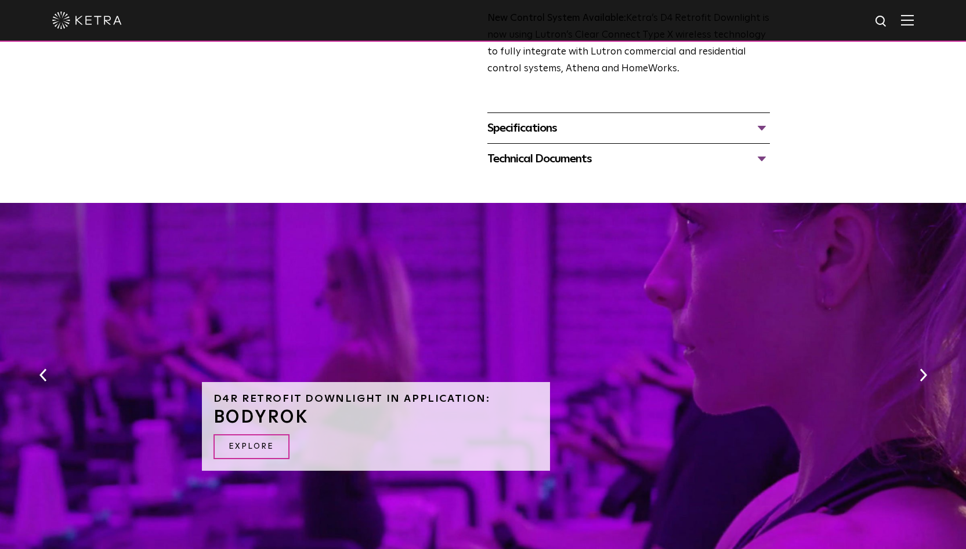
click at [925, 368] on button "Next" at bounding box center [923, 375] width 12 height 15
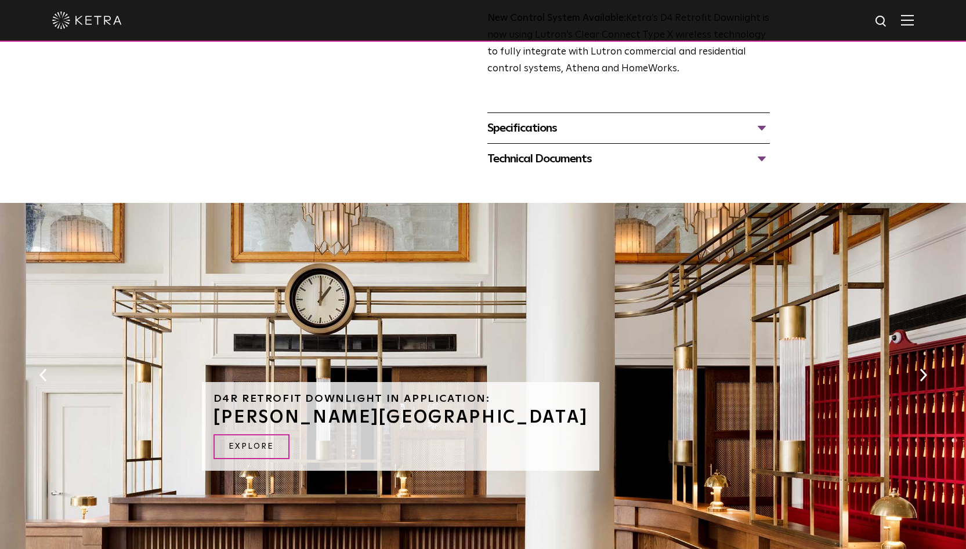
click at [925, 368] on button "Next" at bounding box center [923, 375] width 12 height 15
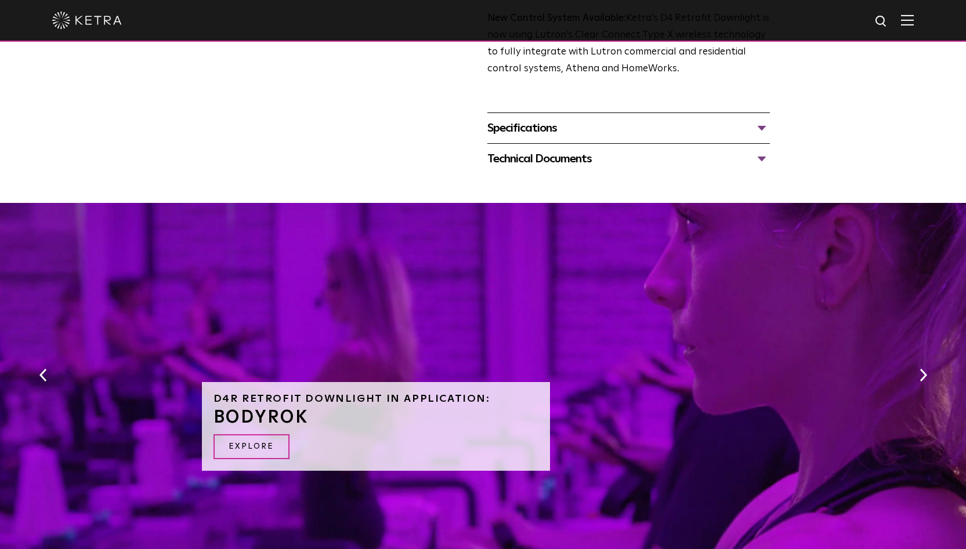
scroll to position [0, 0]
